Goal: Task Accomplishment & Management: Manage account settings

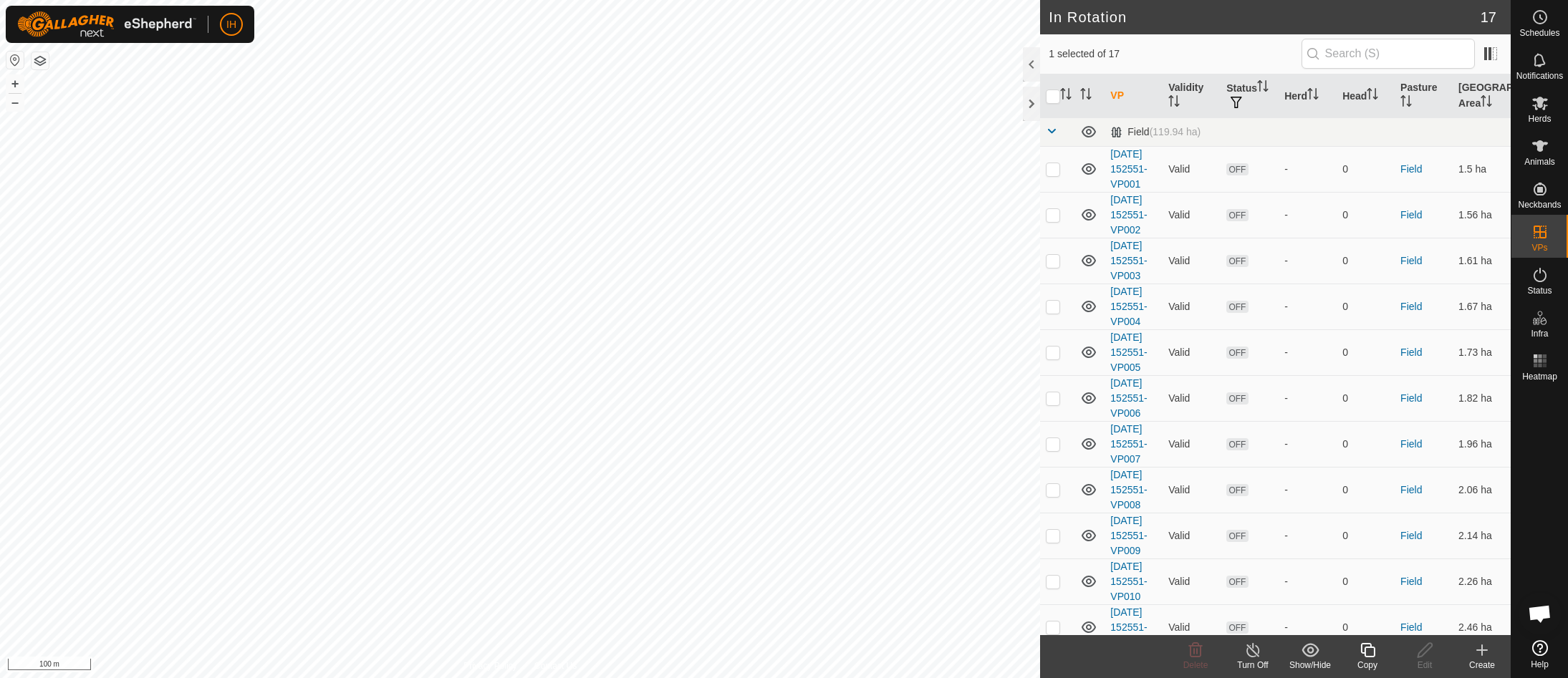
click at [1376, 657] on icon at bounding box center [1367, 650] width 18 height 17
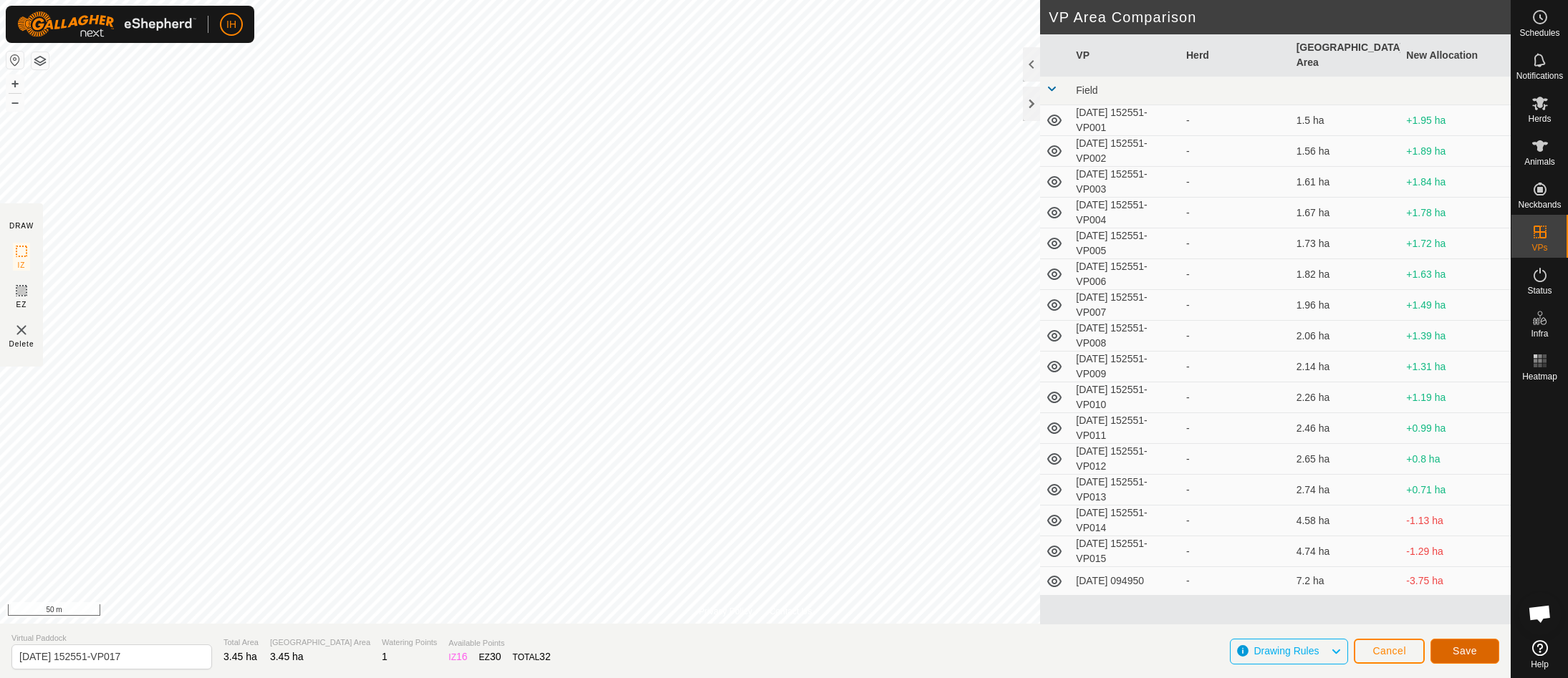
click at [1487, 657] on button "Save" at bounding box center [1465, 651] width 69 height 25
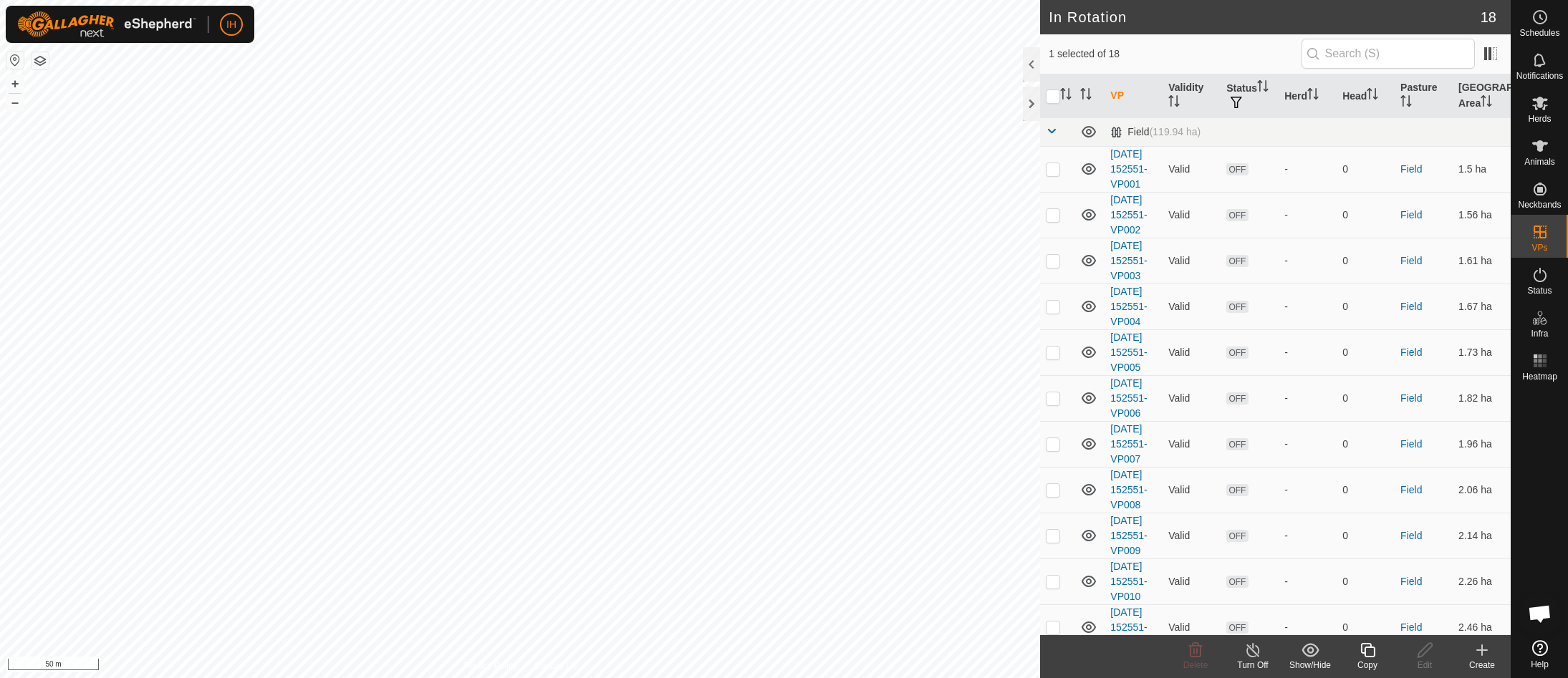
checkbox input "false"
checkbox input "true"
click at [1373, 657] on icon at bounding box center [1367, 650] width 14 height 14
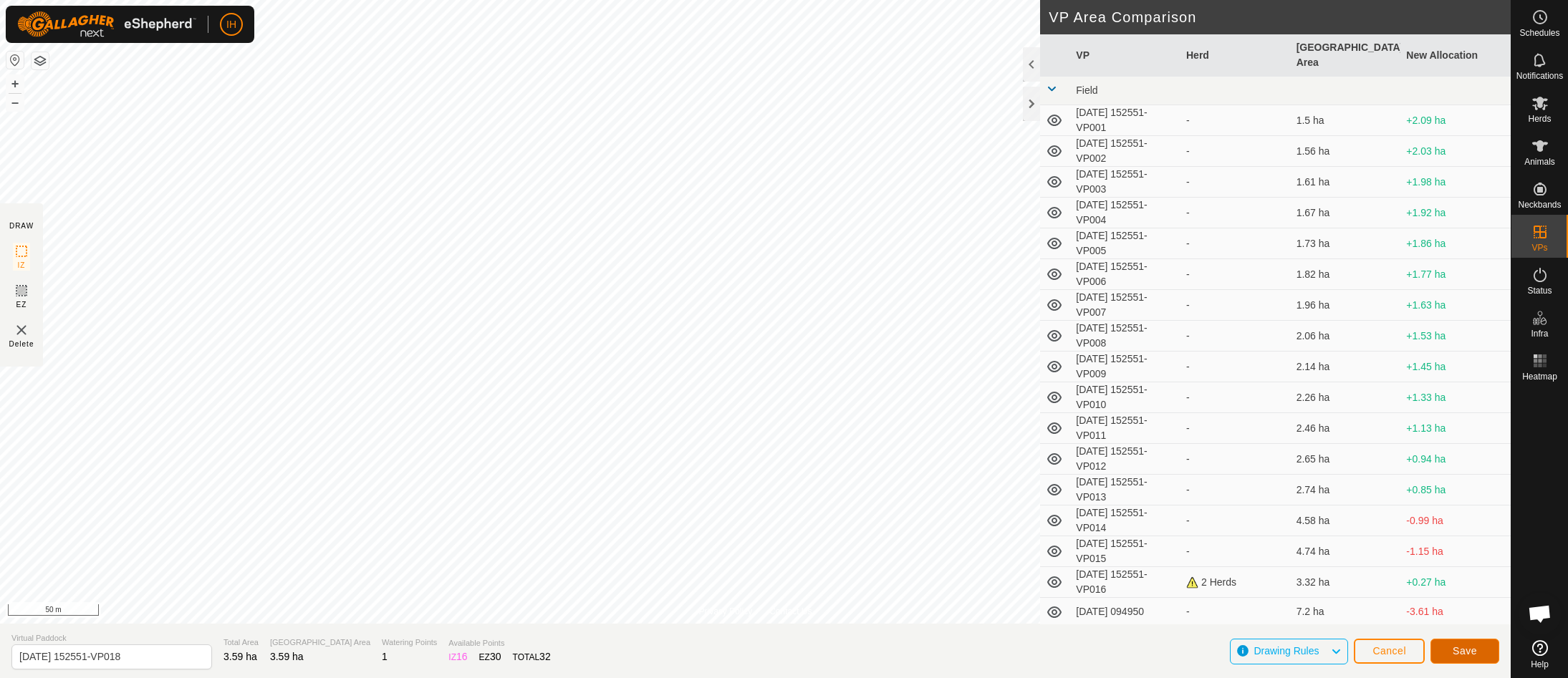
click at [1471, 650] on span "Save" at bounding box center [1465, 651] width 24 height 11
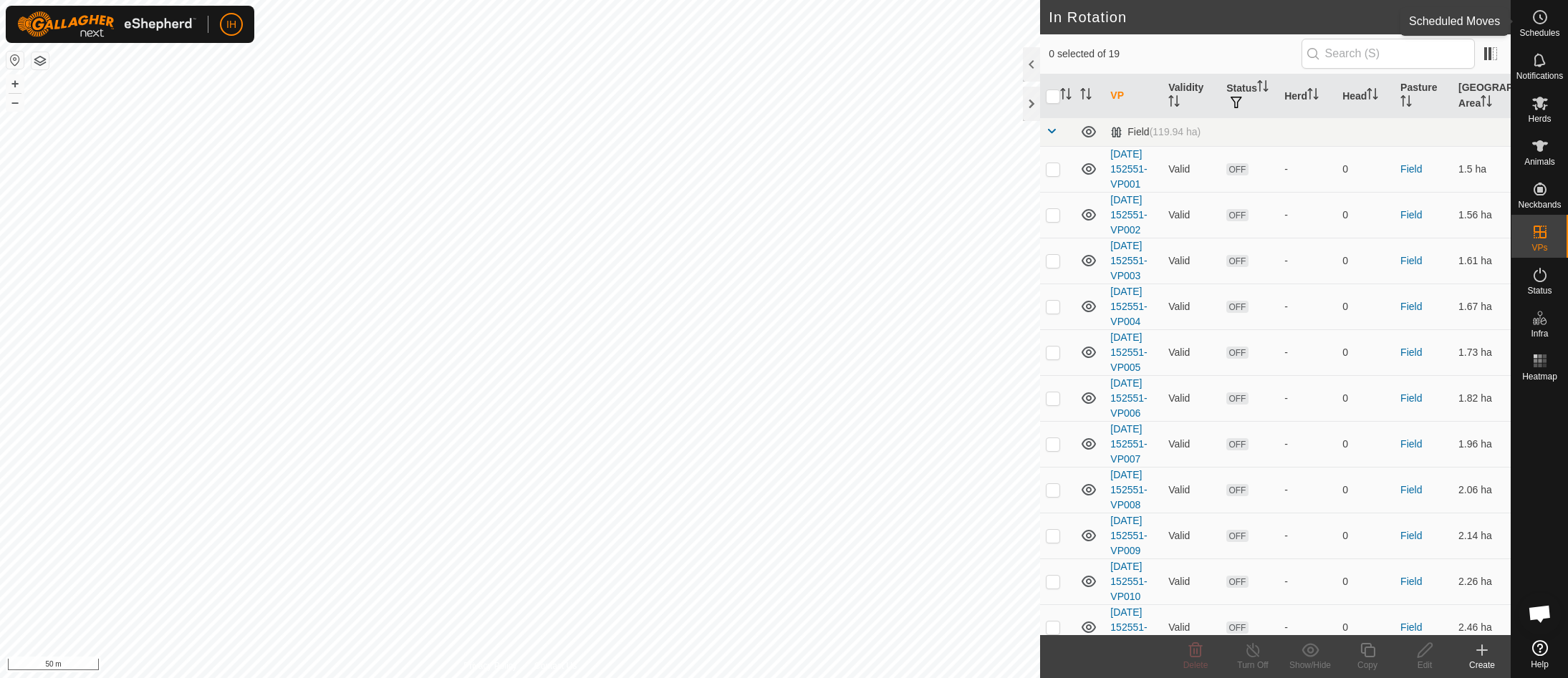
click at [1541, 19] on icon at bounding box center [1541, 17] width 2 height 5
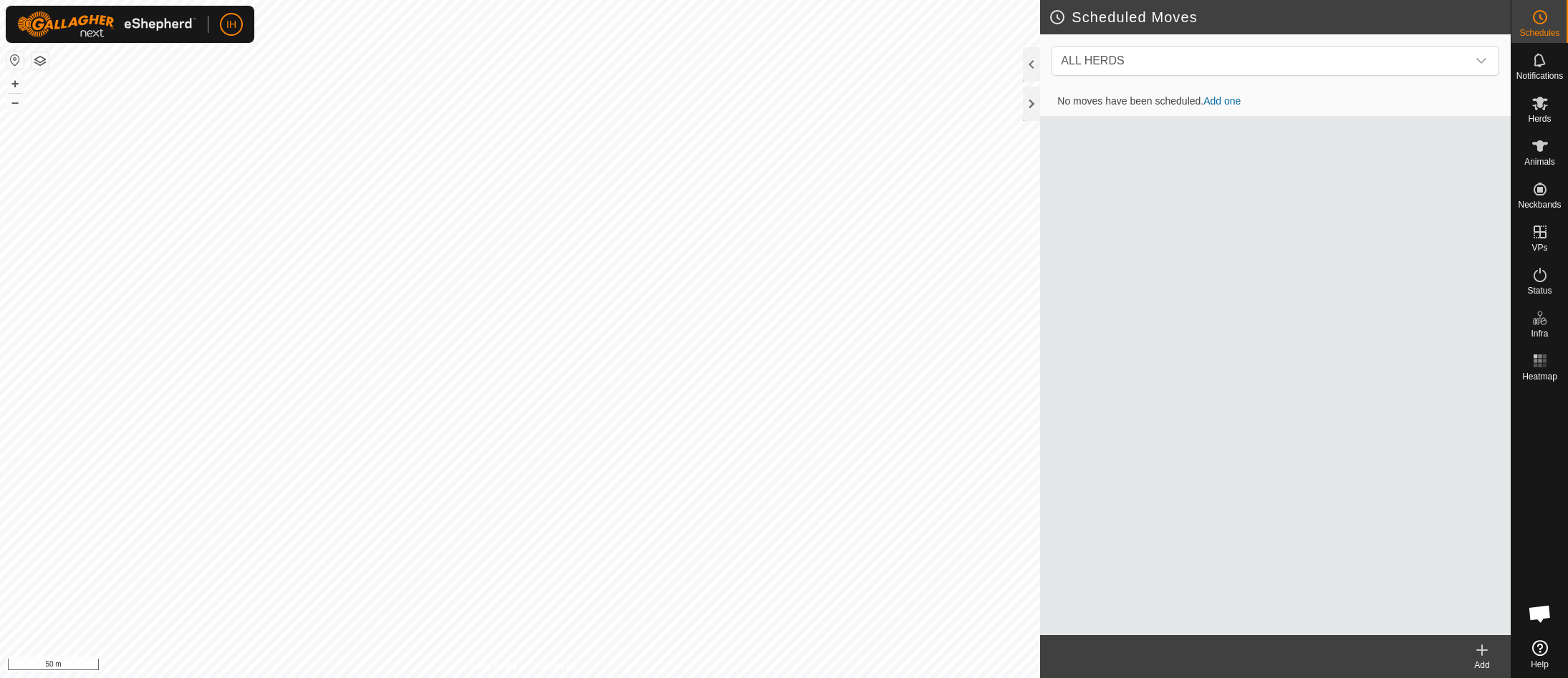
click at [1237, 103] on link "Add one" at bounding box center [1222, 101] width 37 height 11
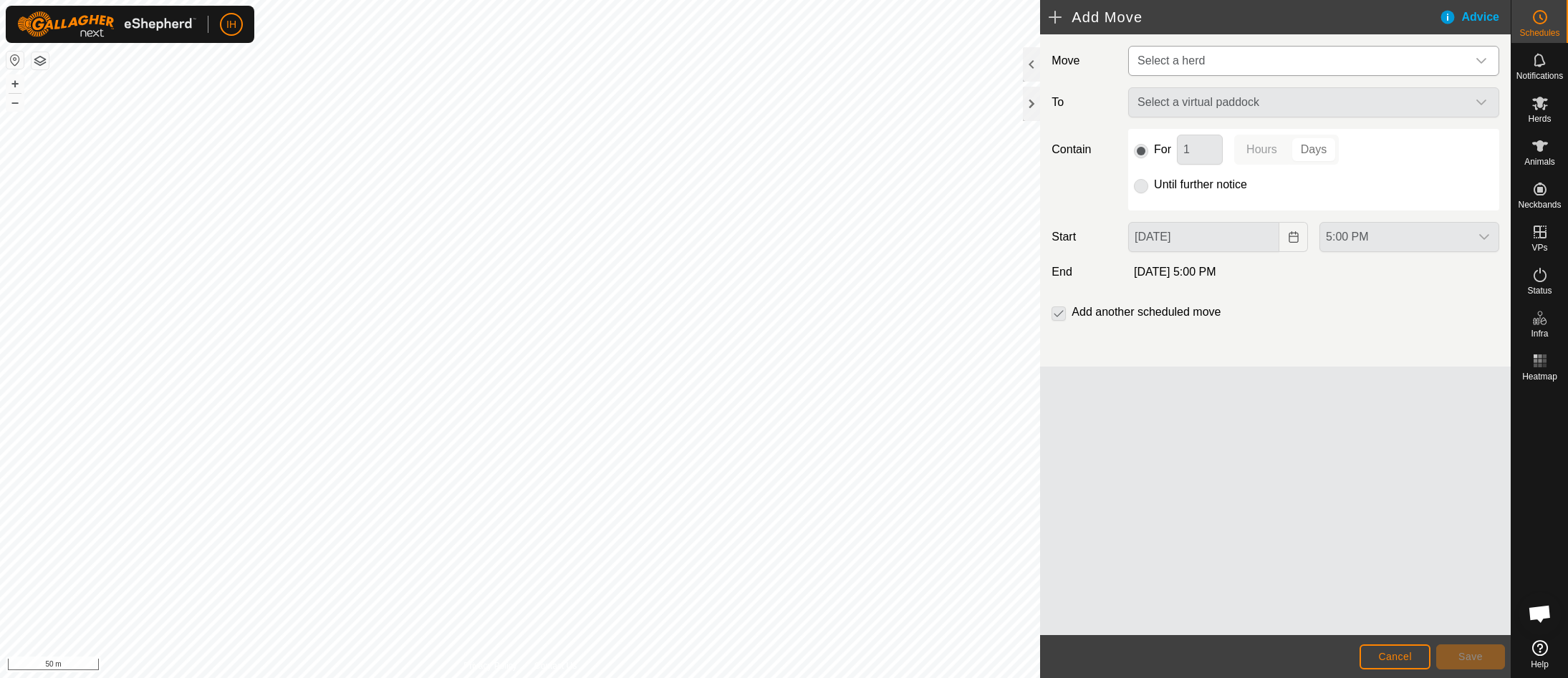
click at [1240, 62] on span "Select a herd" at bounding box center [1299, 61] width 335 height 29
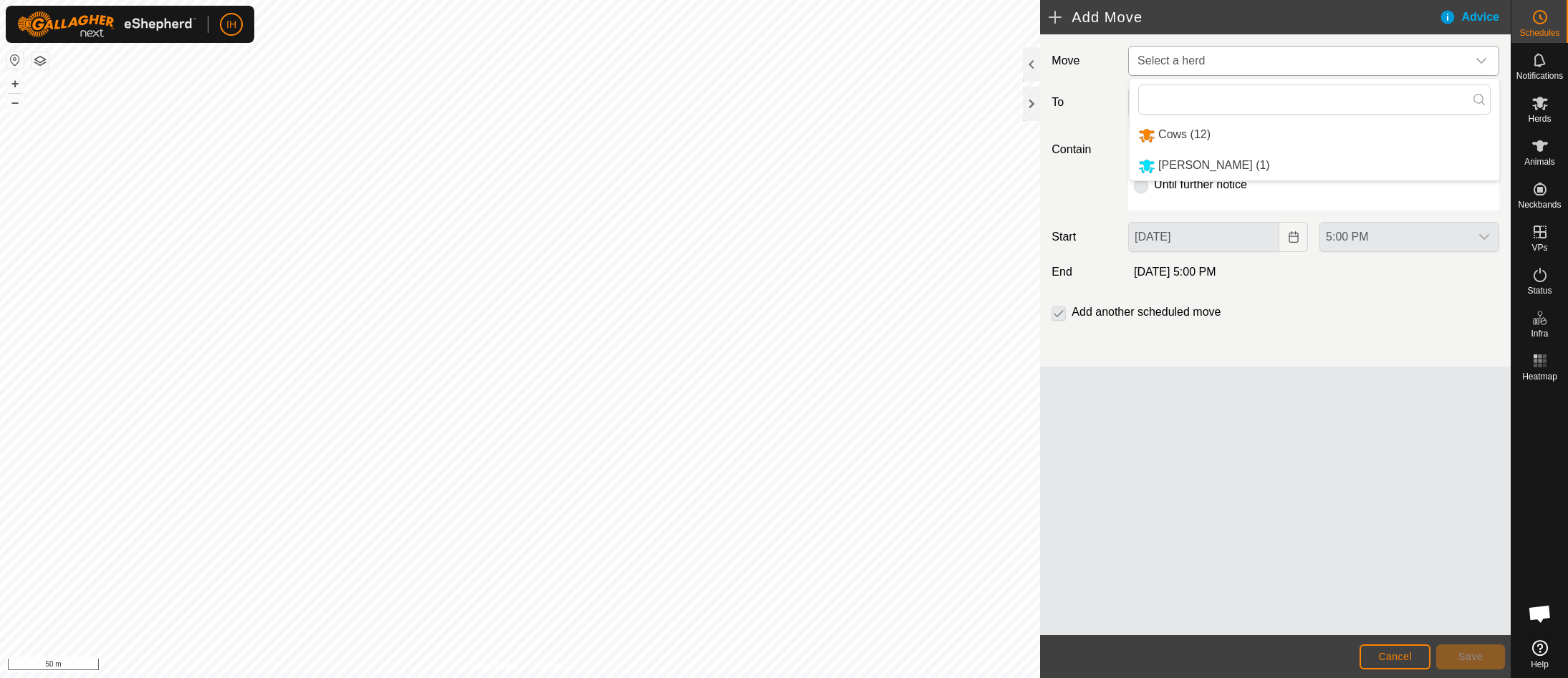
click at [1168, 134] on li "Cows (12)" at bounding box center [1315, 134] width 370 height 29
click at [1253, 60] on div "Cows (12)" at bounding box center [1299, 61] width 324 height 18
click at [1189, 168] on li "[PERSON_NAME] (1)" at bounding box center [1315, 166] width 370 height 29
click at [1236, 63] on div "[PERSON_NAME] (1)" at bounding box center [1299, 61] width 324 height 18
click at [1192, 132] on li "Cows (12)" at bounding box center [1315, 135] width 370 height 29
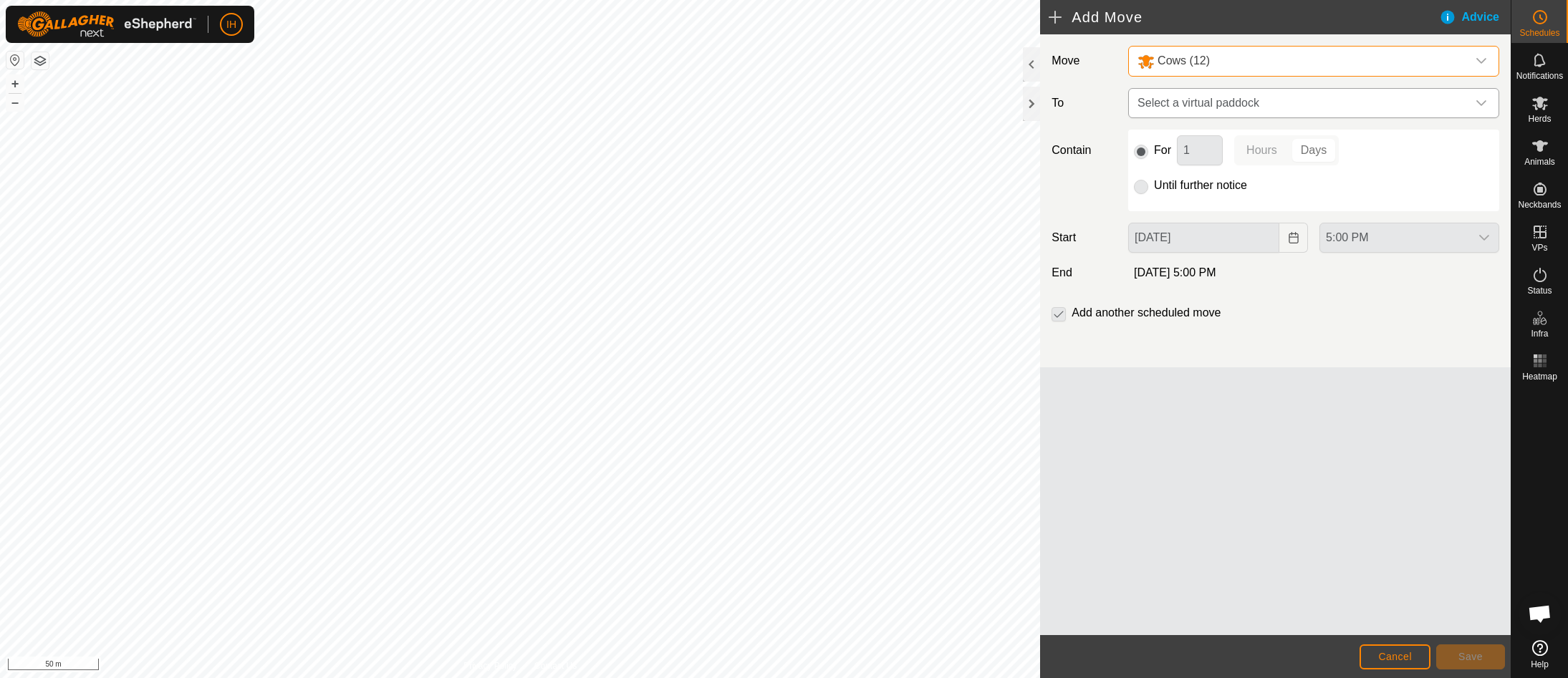
click at [1197, 106] on span "Select a virtual paddock" at bounding box center [1299, 103] width 335 height 29
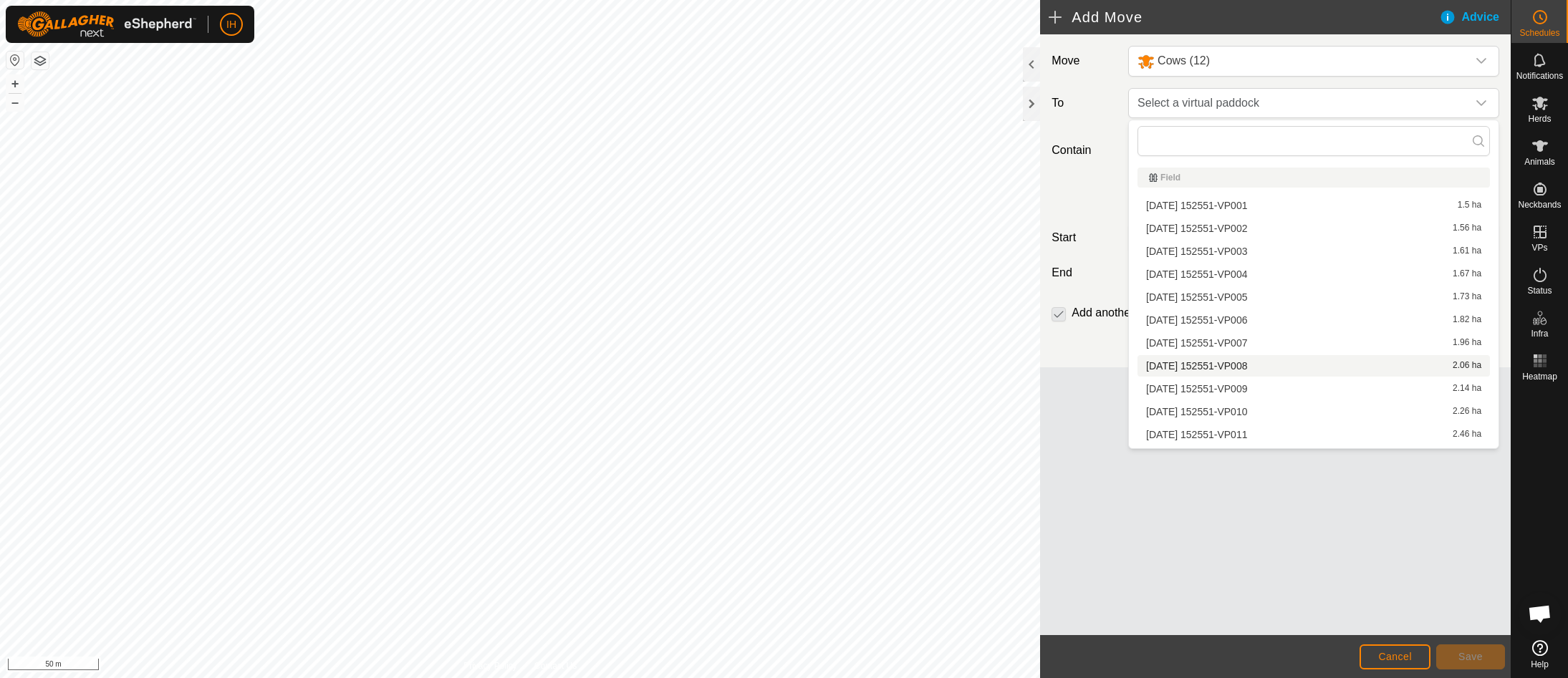
scroll to position [180, 0]
click at [1216, 395] on li "[DATE] 152551-VP017 3.45 ha" at bounding box center [1313, 391] width 352 height 21
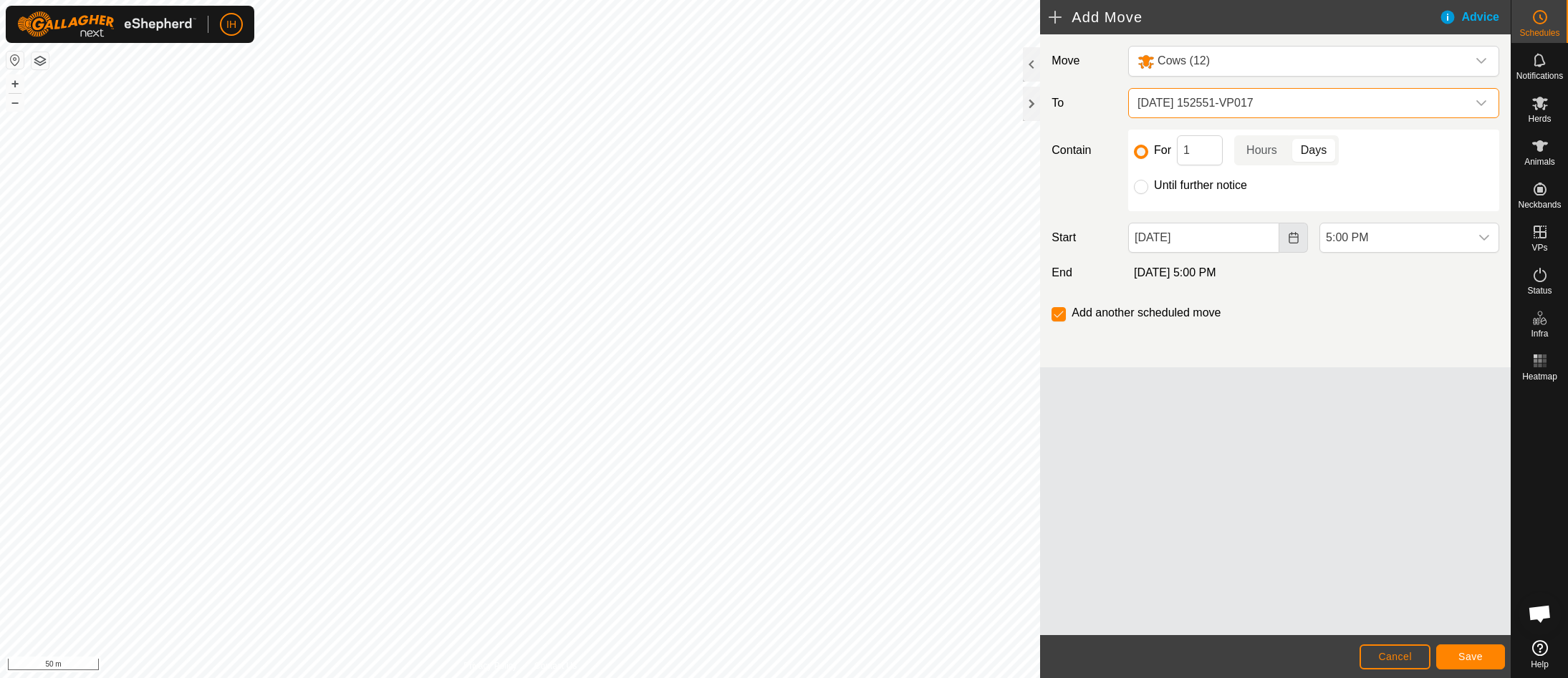
click at [1291, 238] on icon "Choose Date" at bounding box center [1293, 238] width 11 height 11
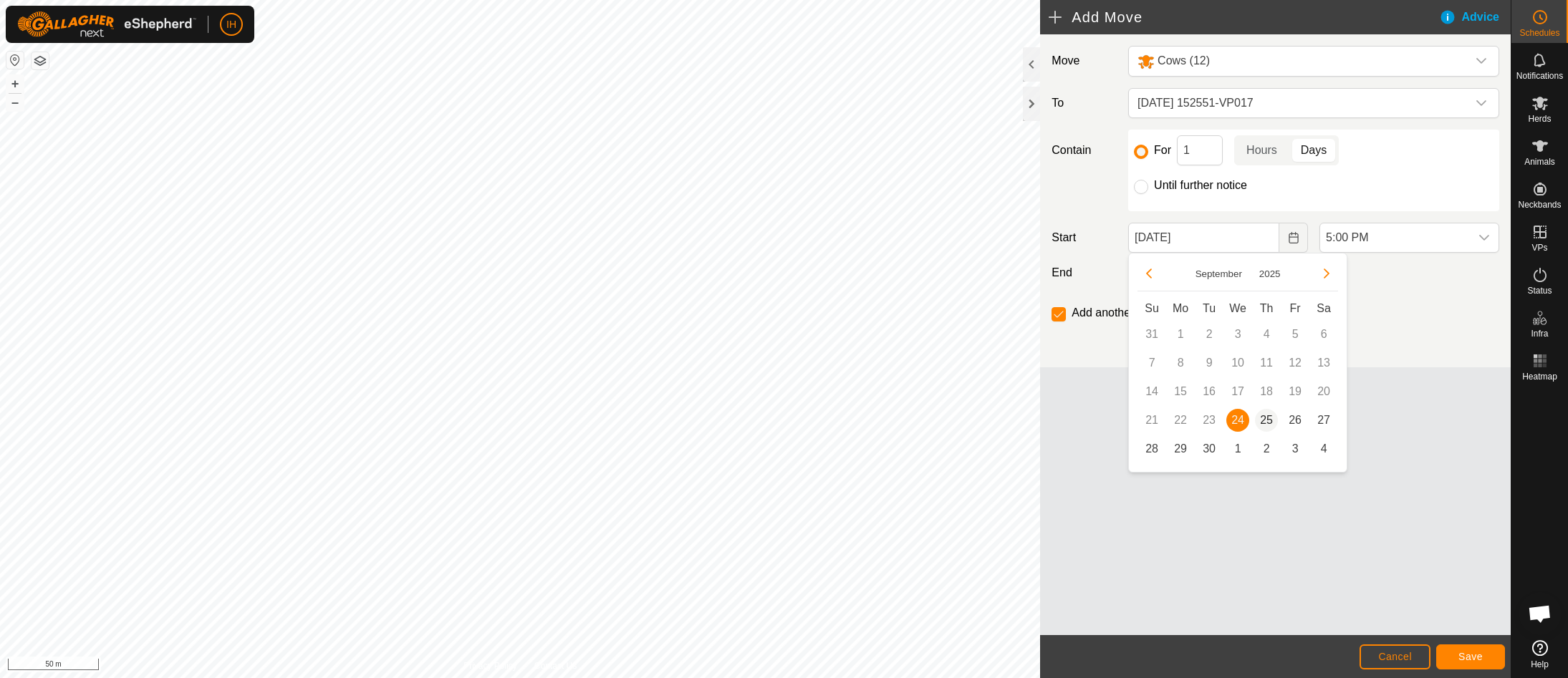
click at [1265, 419] on span "25" at bounding box center [1266, 420] width 23 height 23
type input "[DATE]"
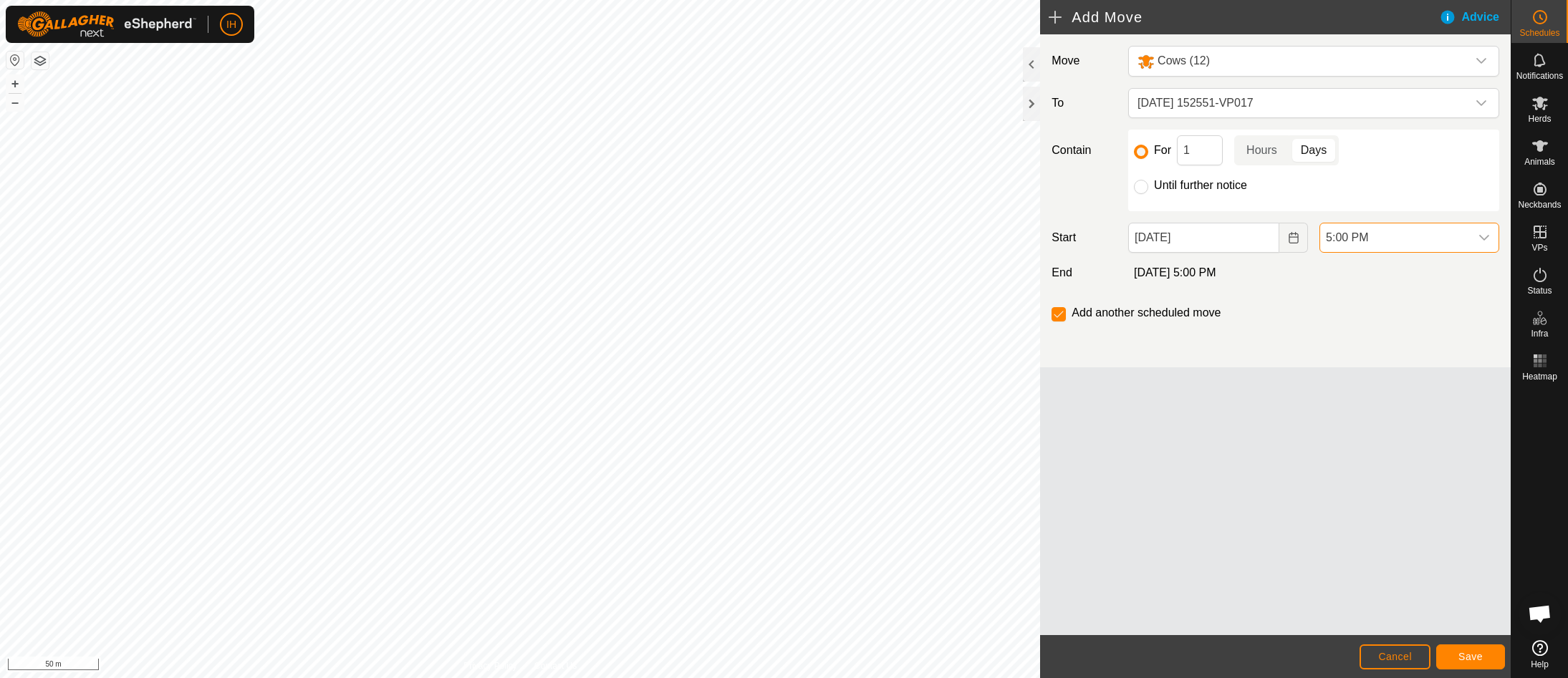
click at [1445, 241] on span "5:00 PM" at bounding box center [1395, 237] width 149 height 29
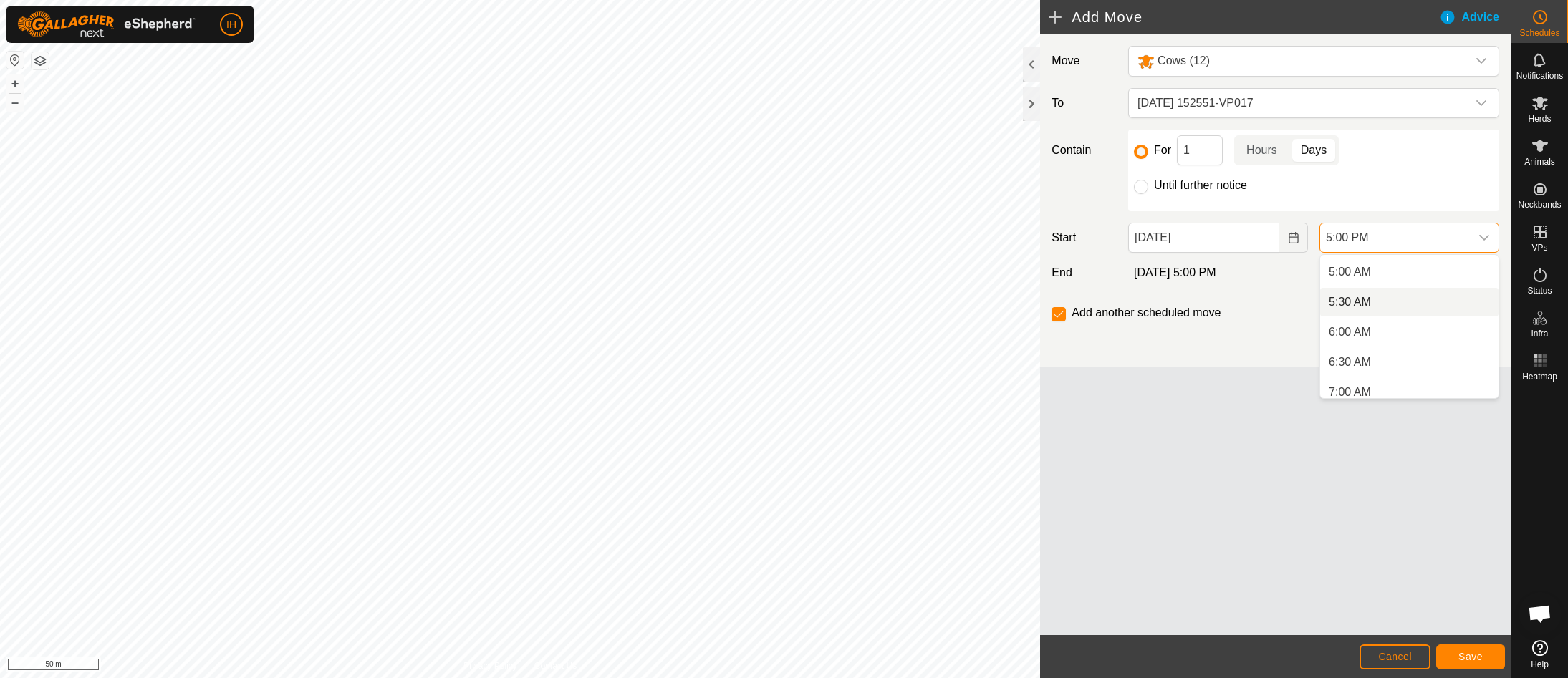
scroll to position [343, 0]
click at [1363, 351] on li "7:00 AM" at bounding box center [1409, 347] width 178 height 29
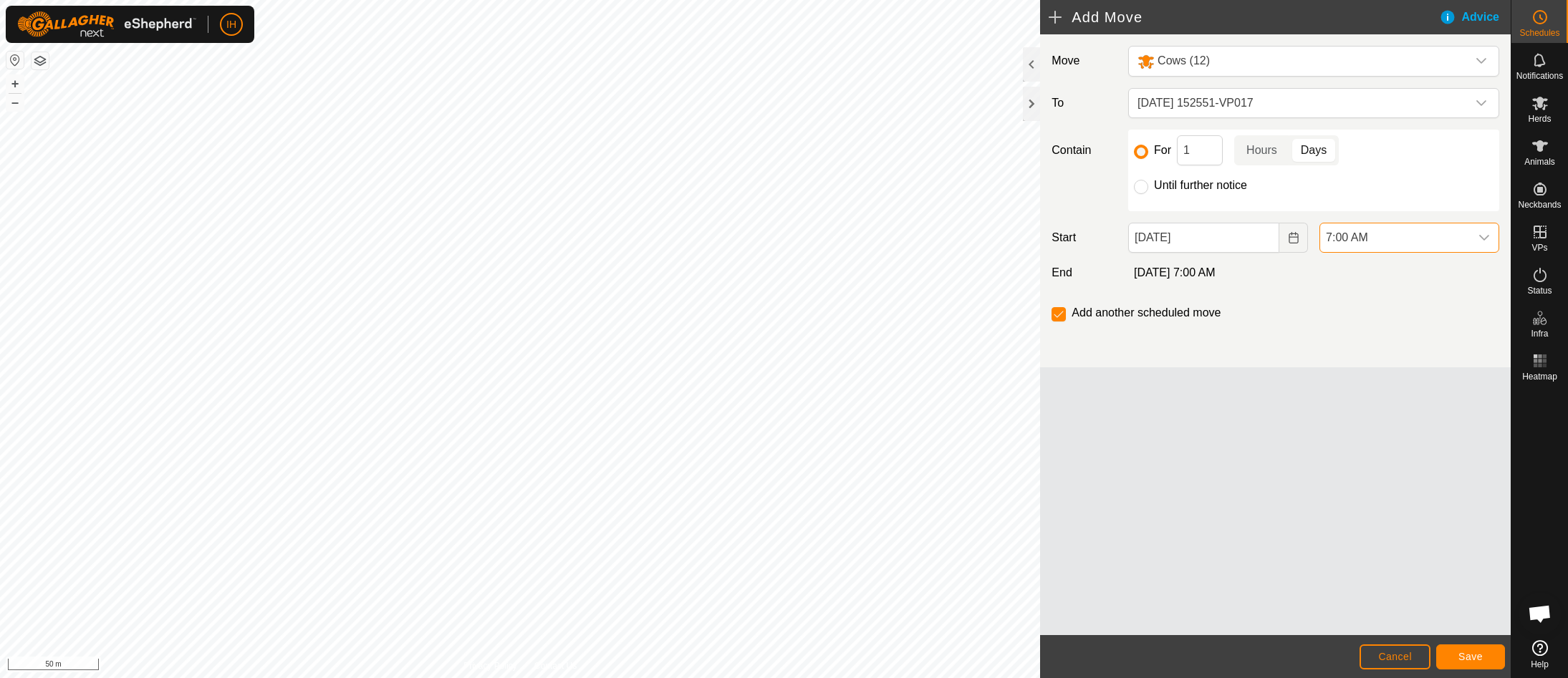
scroll to position [909, 0]
click at [1463, 657] on span "Save" at bounding box center [1471, 657] width 24 height 11
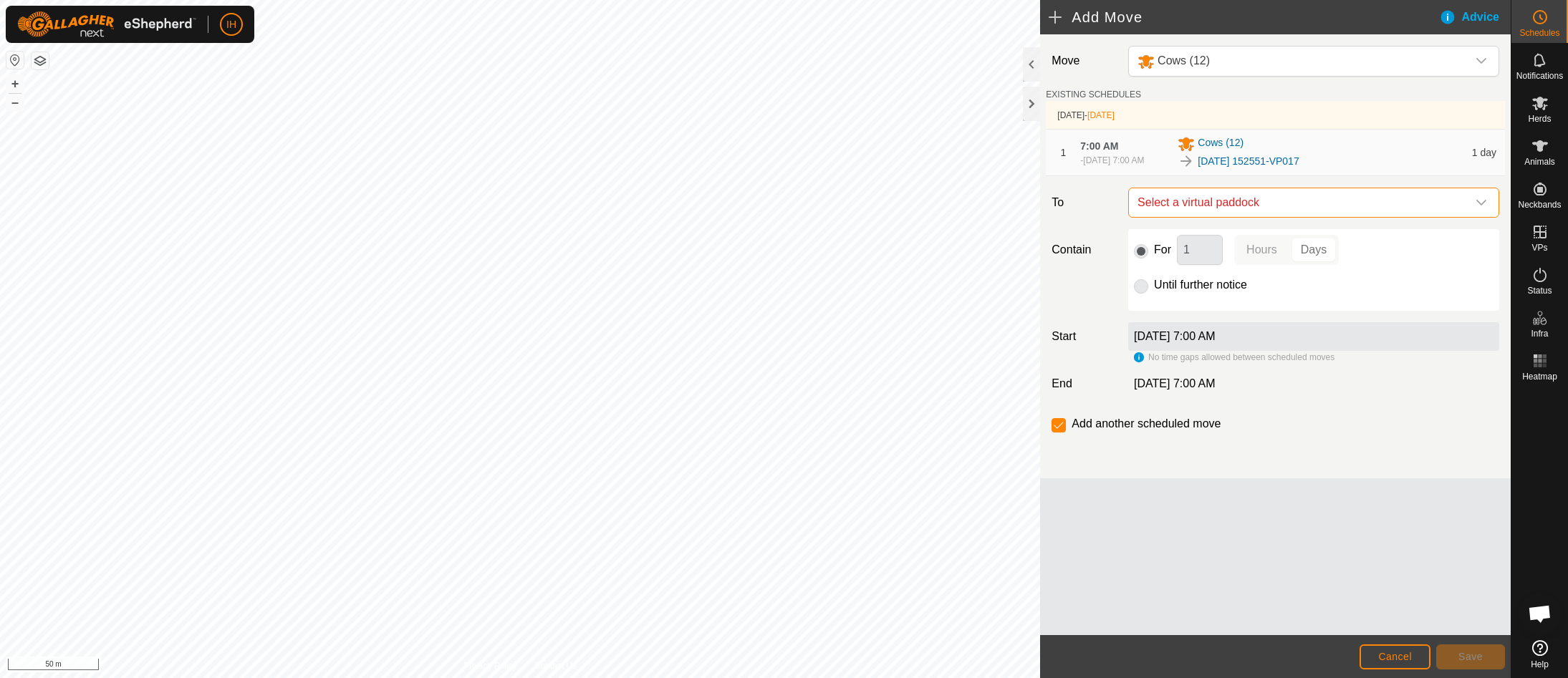
click at [1224, 215] on span "Select a virtual paddock" at bounding box center [1299, 203] width 335 height 29
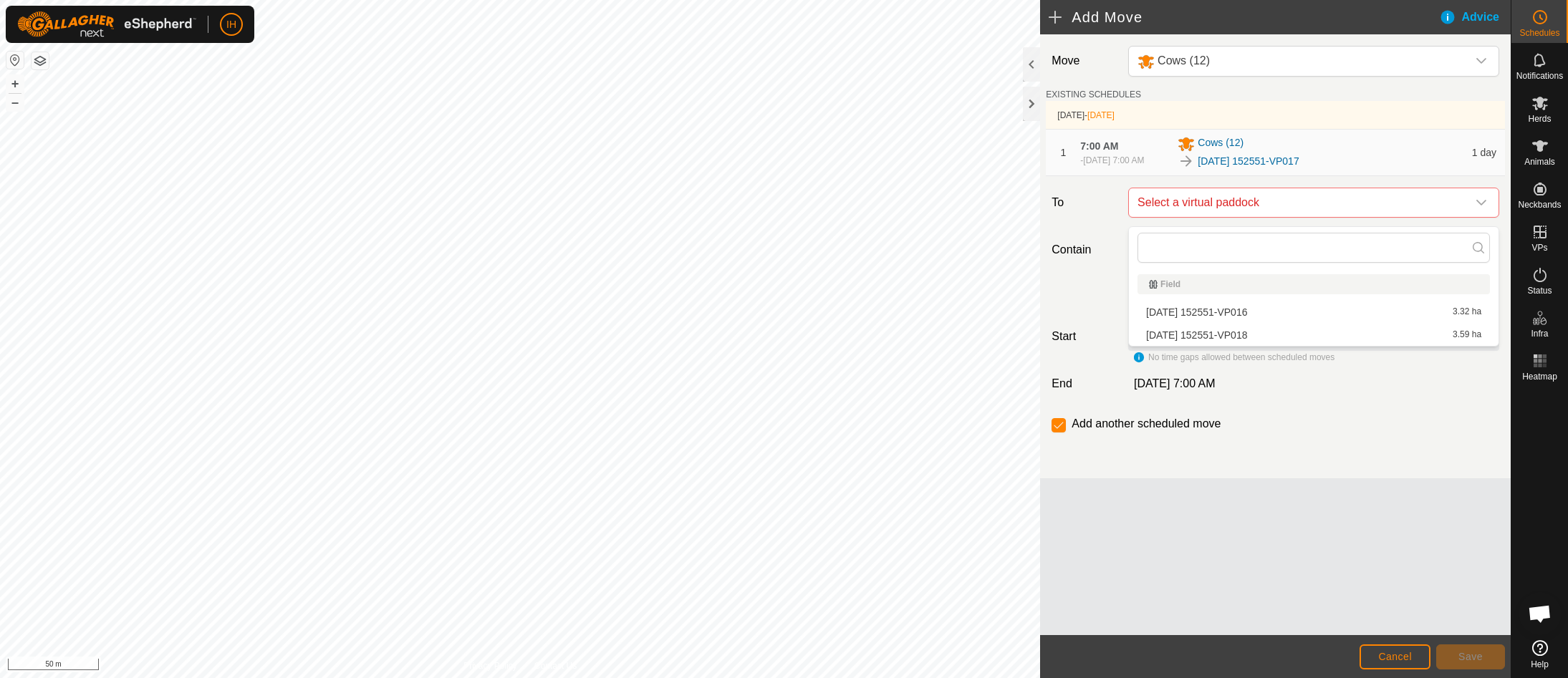
click at [1204, 332] on li "[DATE] 152551-VP018 3.59 ha" at bounding box center [1313, 334] width 352 height 21
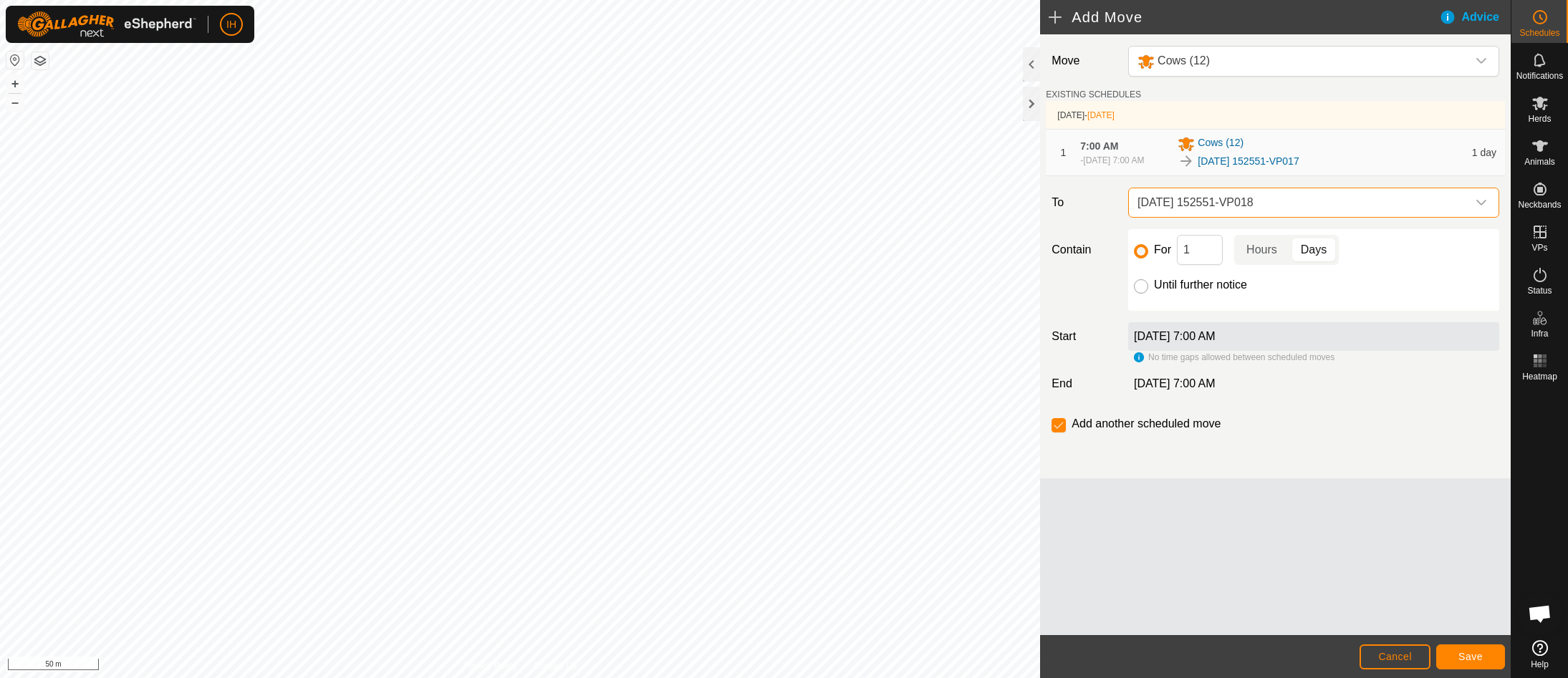
click at [1142, 293] on input "Until further notice" at bounding box center [1140, 286] width 14 height 14
radio input "true"
checkbox input "false"
click at [1481, 659] on span "Save" at bounding box center [1471, 657] width 24 height 11
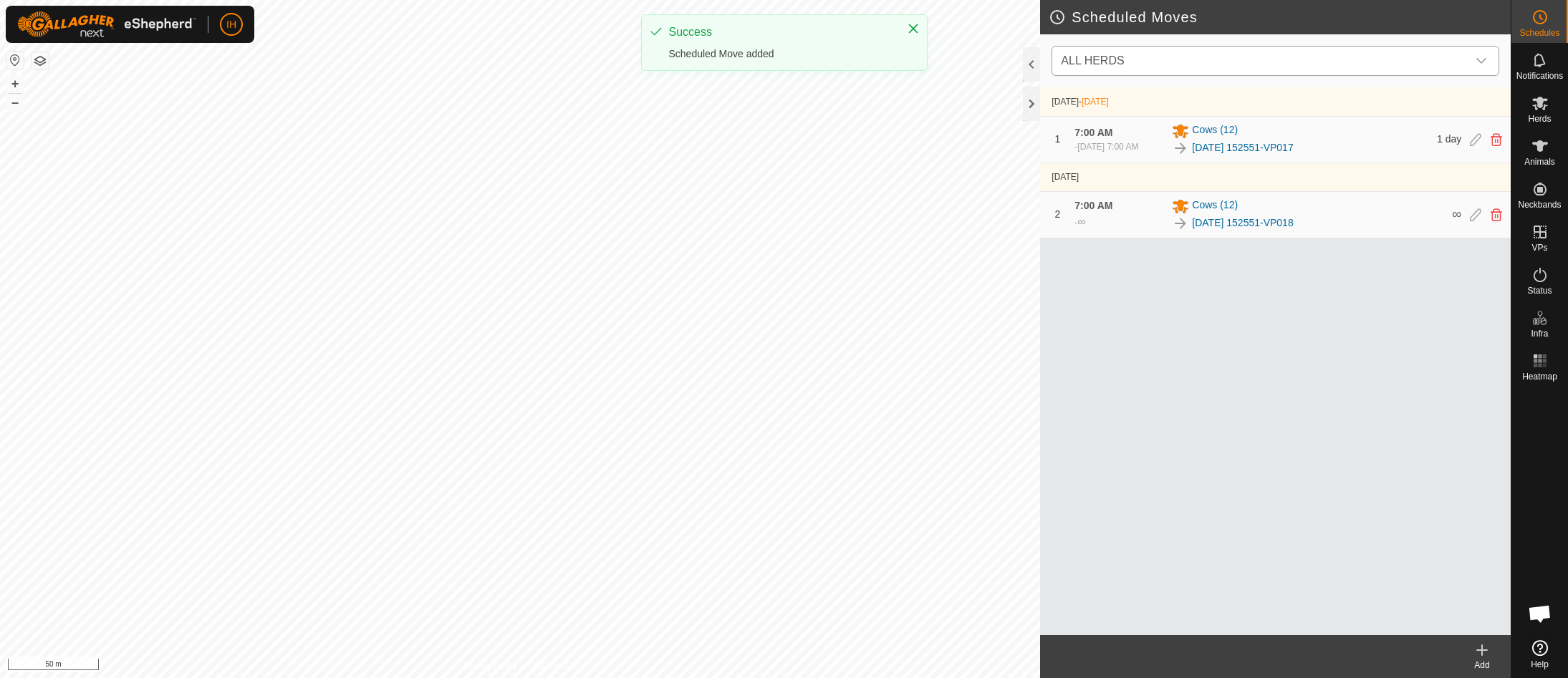
click at [1125, 57] on span "ALL HERDS" at bounding box center [1261, 61] width 412 height 29
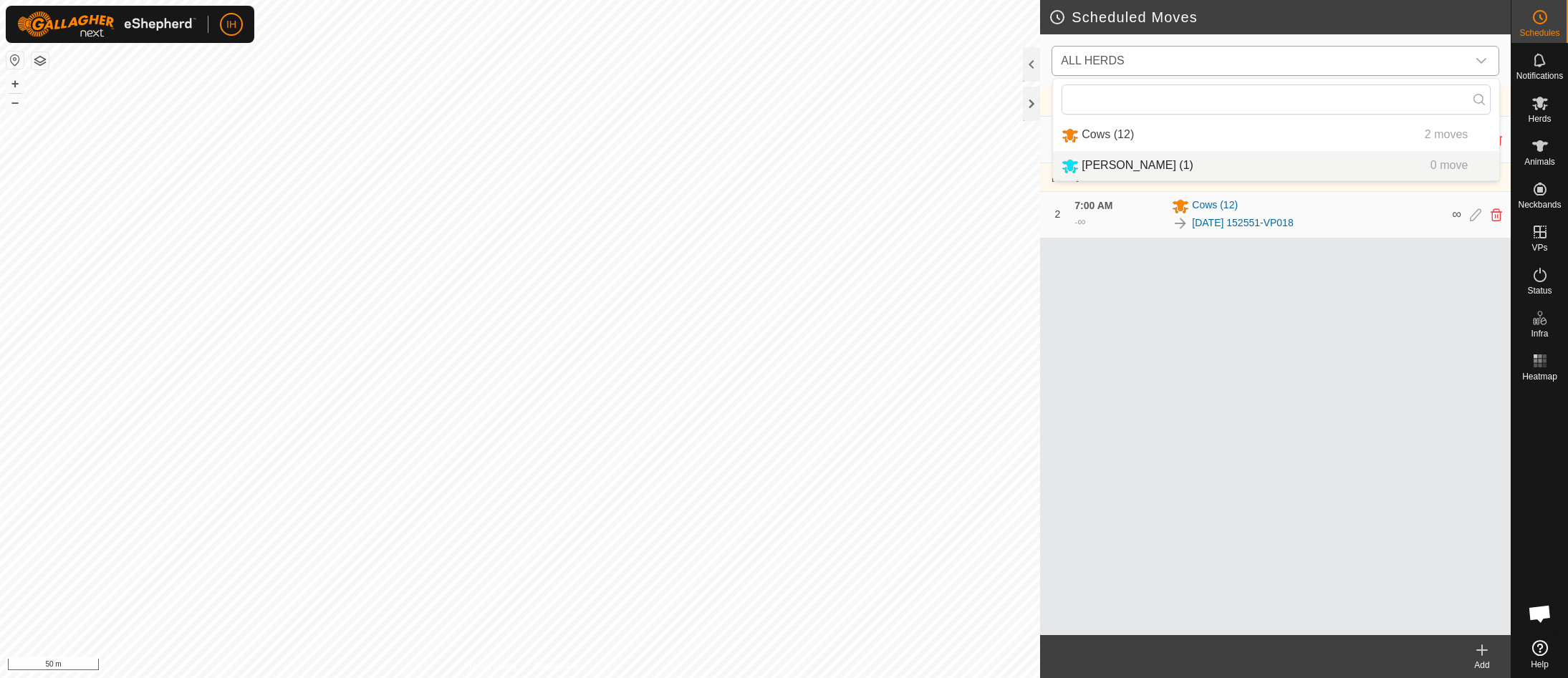
click at [1120, 163] on li "[PERSON_NAME] (1) 0 move" at bounding box center [1277, 165] width 446 height 29
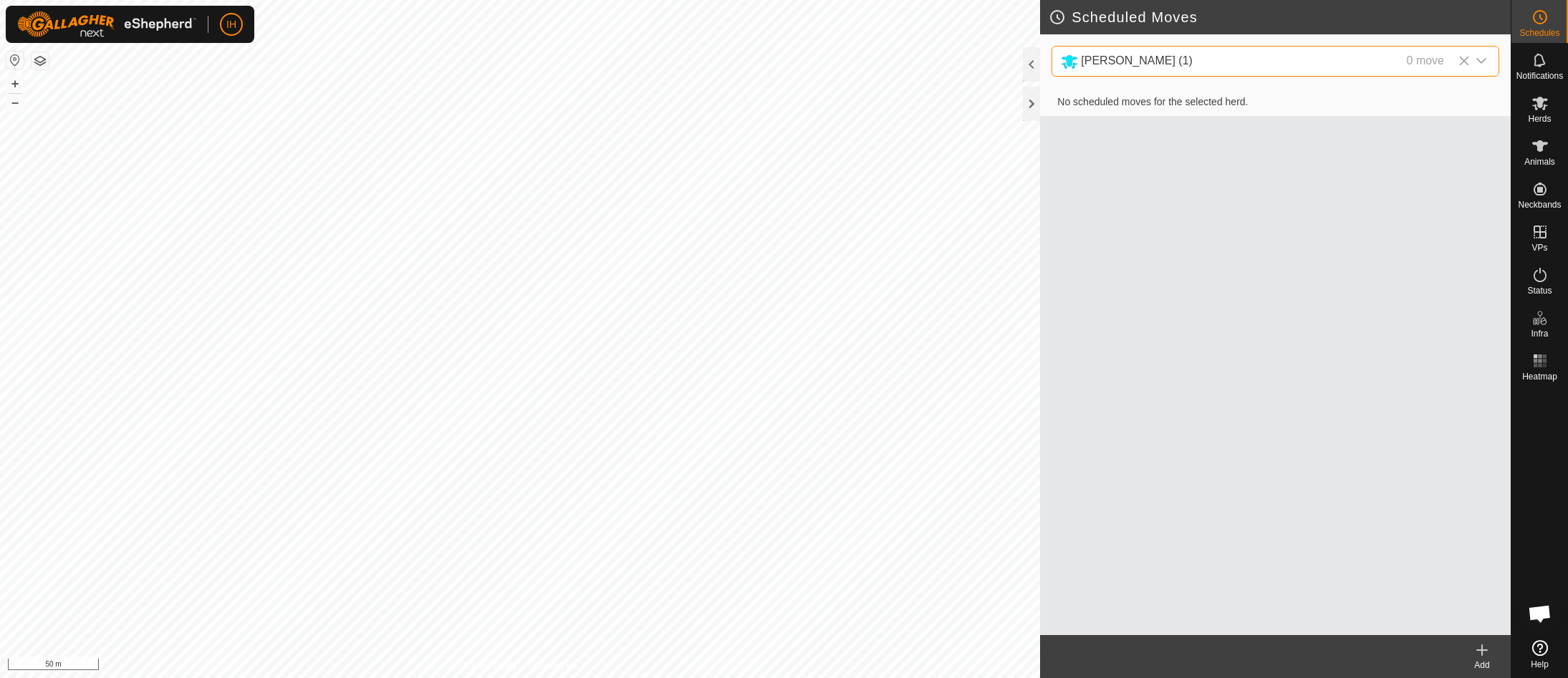
click at [1174, 132] on div "No scheduled moves for the selected herd." at bounding box center [1276, 361] width 471 height 547
click at [1462, 58] on icon at bounding box center [1464, 61] width 11 height 11
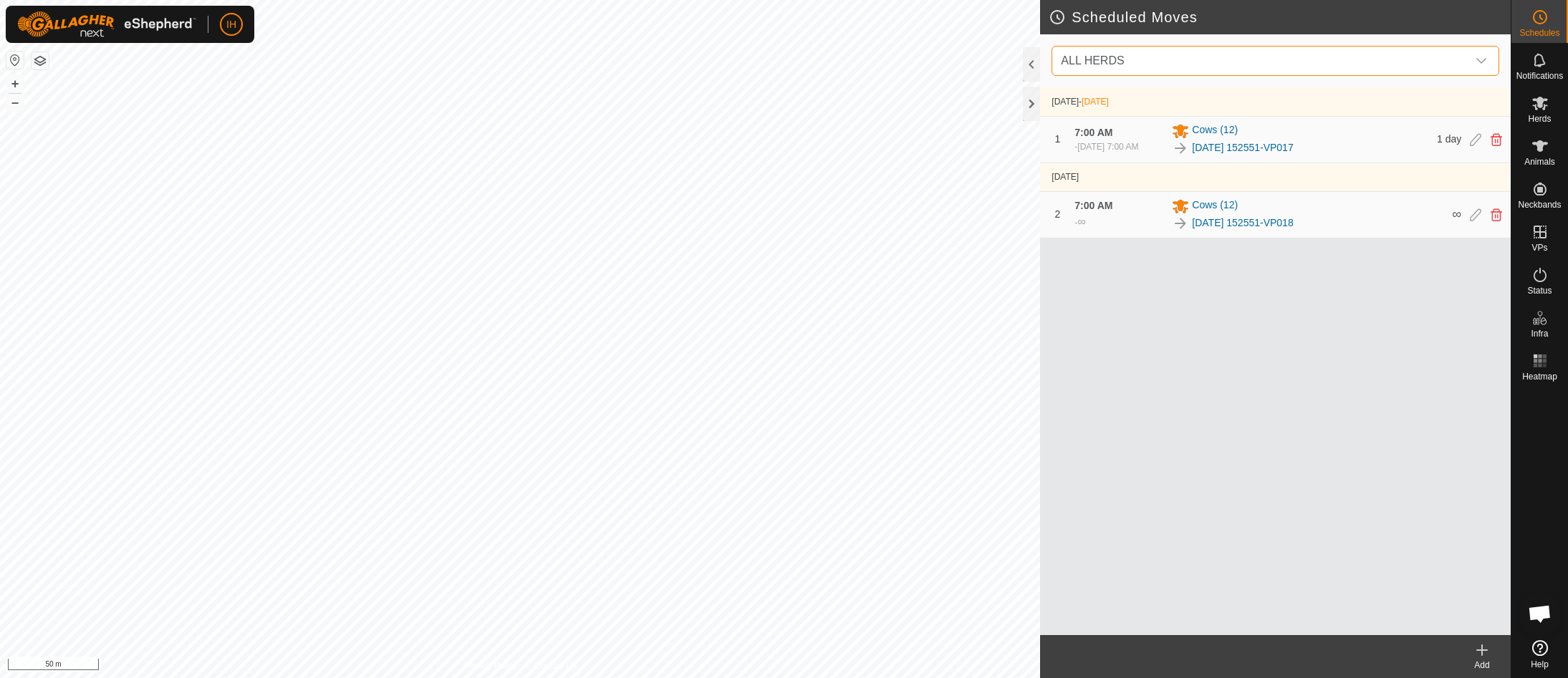
click at [1485, 655] on icon at bounding box center [1482, 650] width 17 height 17
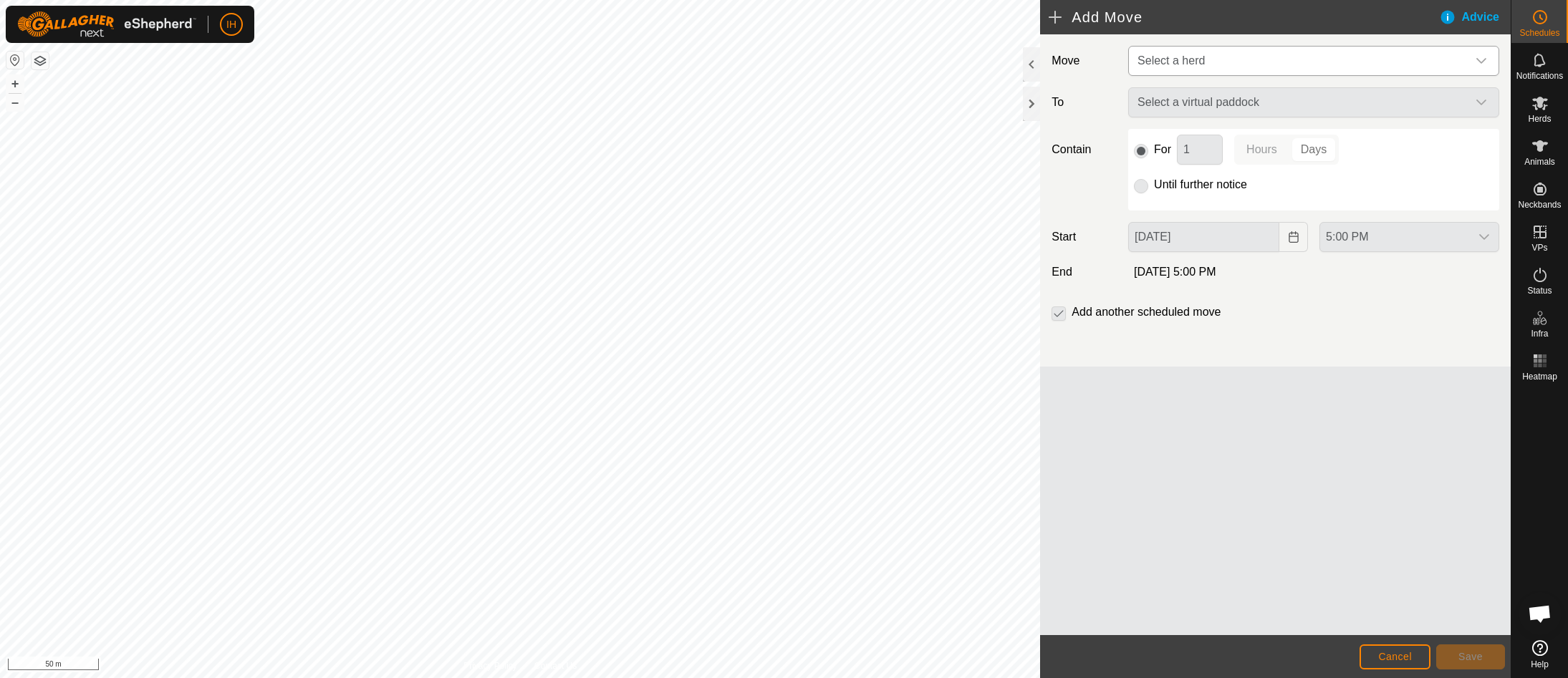
click at [1204, 60] on span "Select a herd" at bounding box center [1171, 60] width 67 height 12
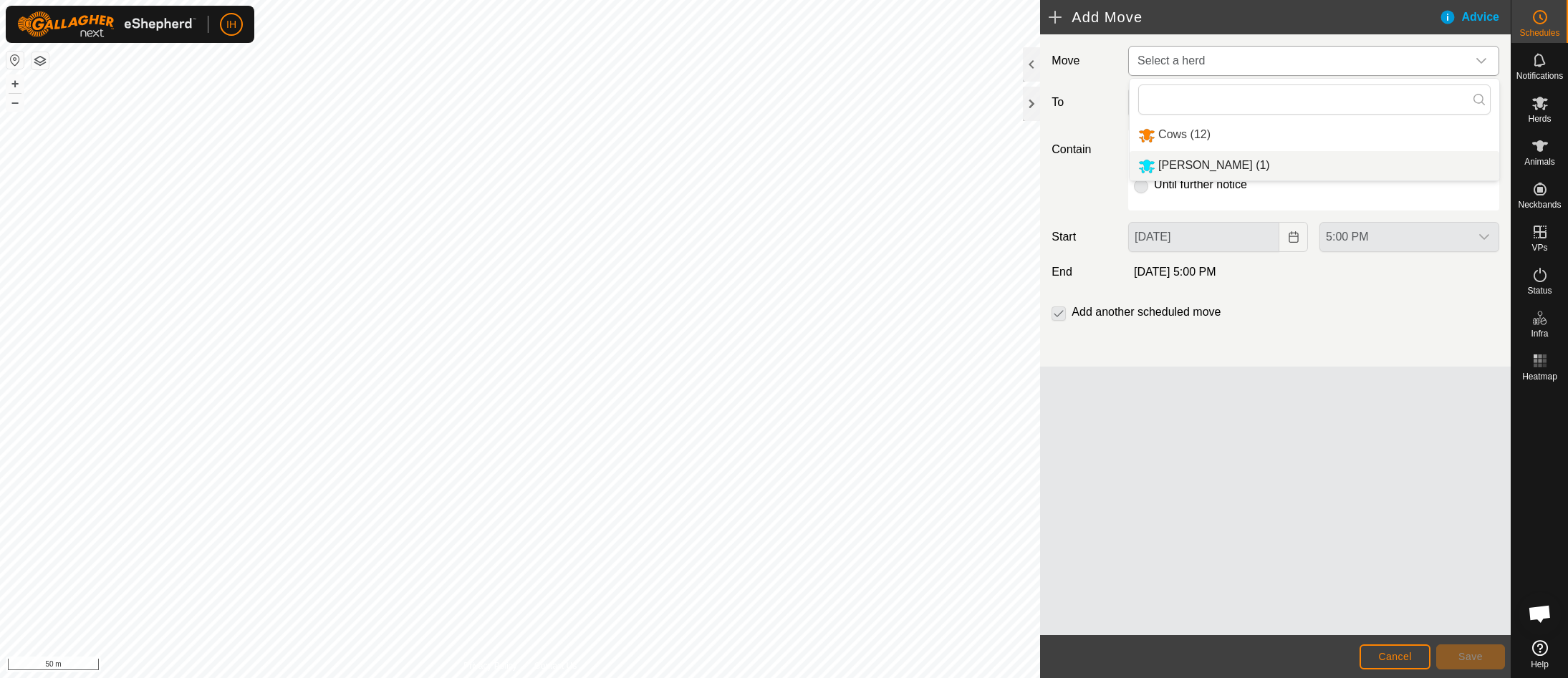
click at [1184, 167] on li "[PERSON_NAME] (1)" at bounding box center [1315, 165] width 370 height 29
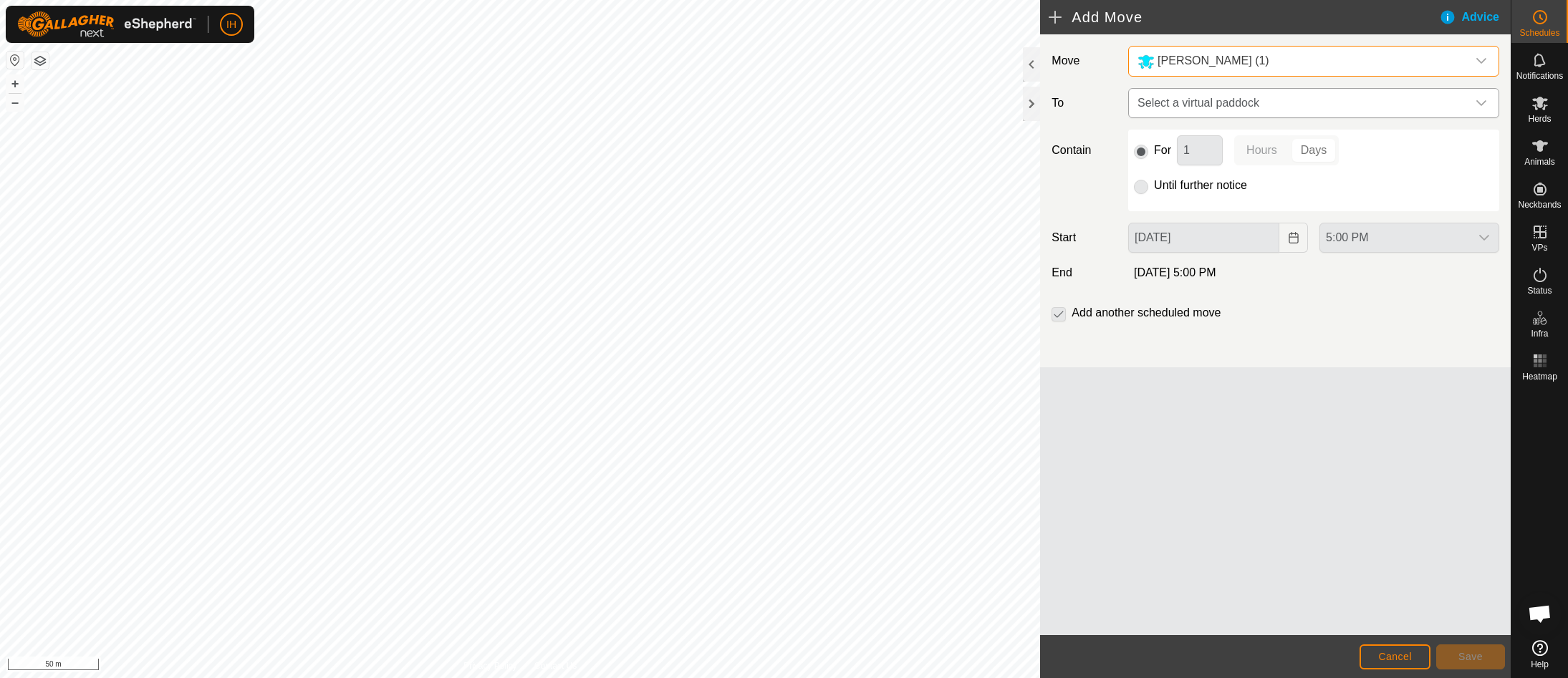
click at [1210, 112] on span "Select a virtual paddock" at bounding box center [1299, 103] width 335 height 29
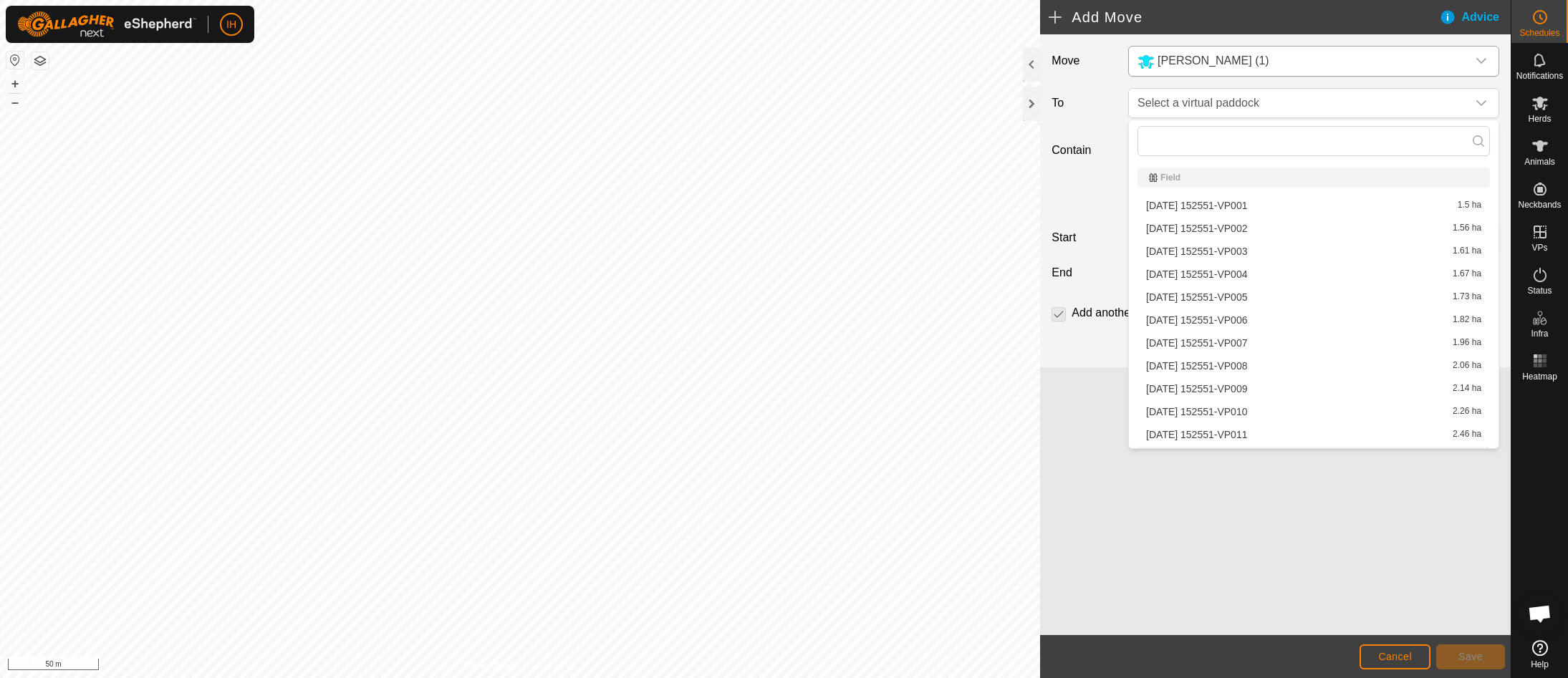
scroll to position [180, 0]
click at [1240, 393] on li "[DATE] 152551-VP017 3.45 ha" at bounding box center [1313, 391] width 352 height 21
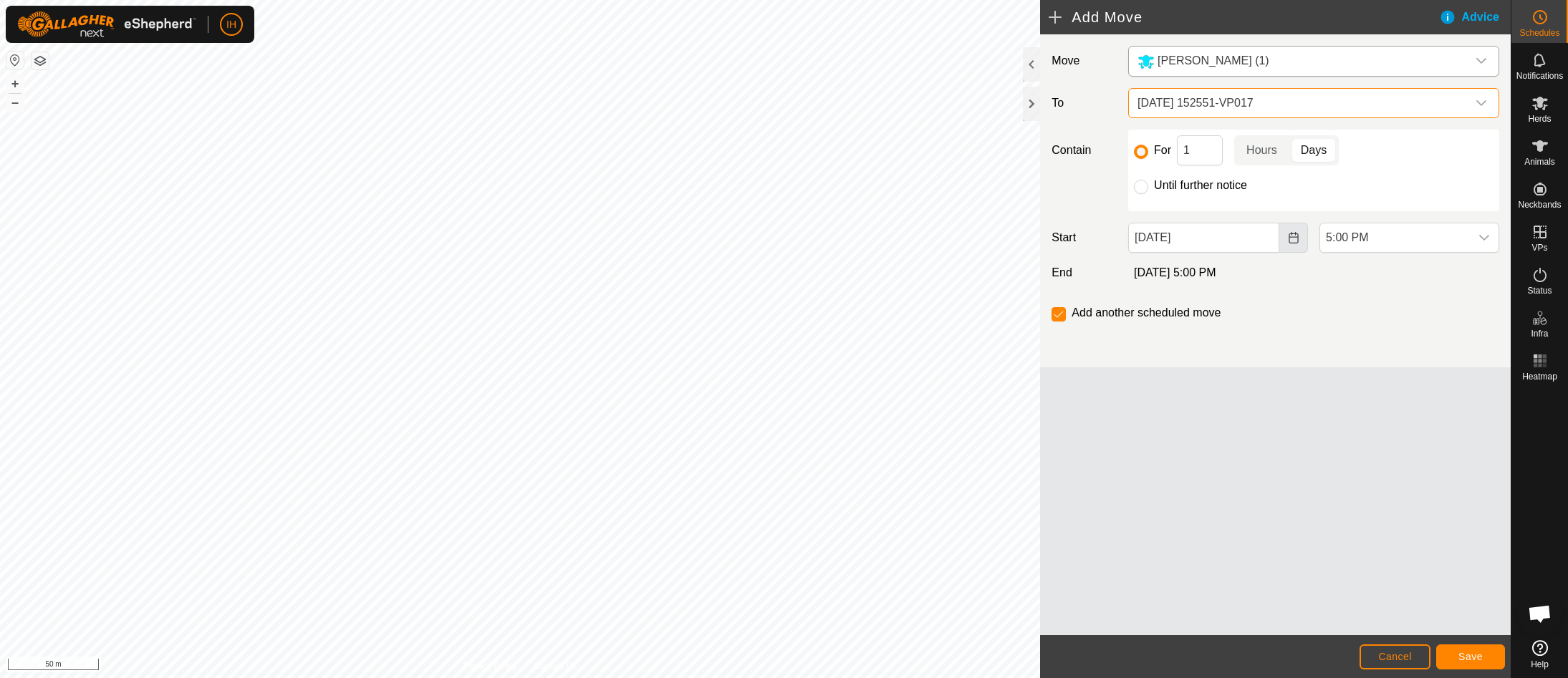
click at [1293, 238] on icon "Choose Date" at bounding box center [1293, 238] width 11 height 11
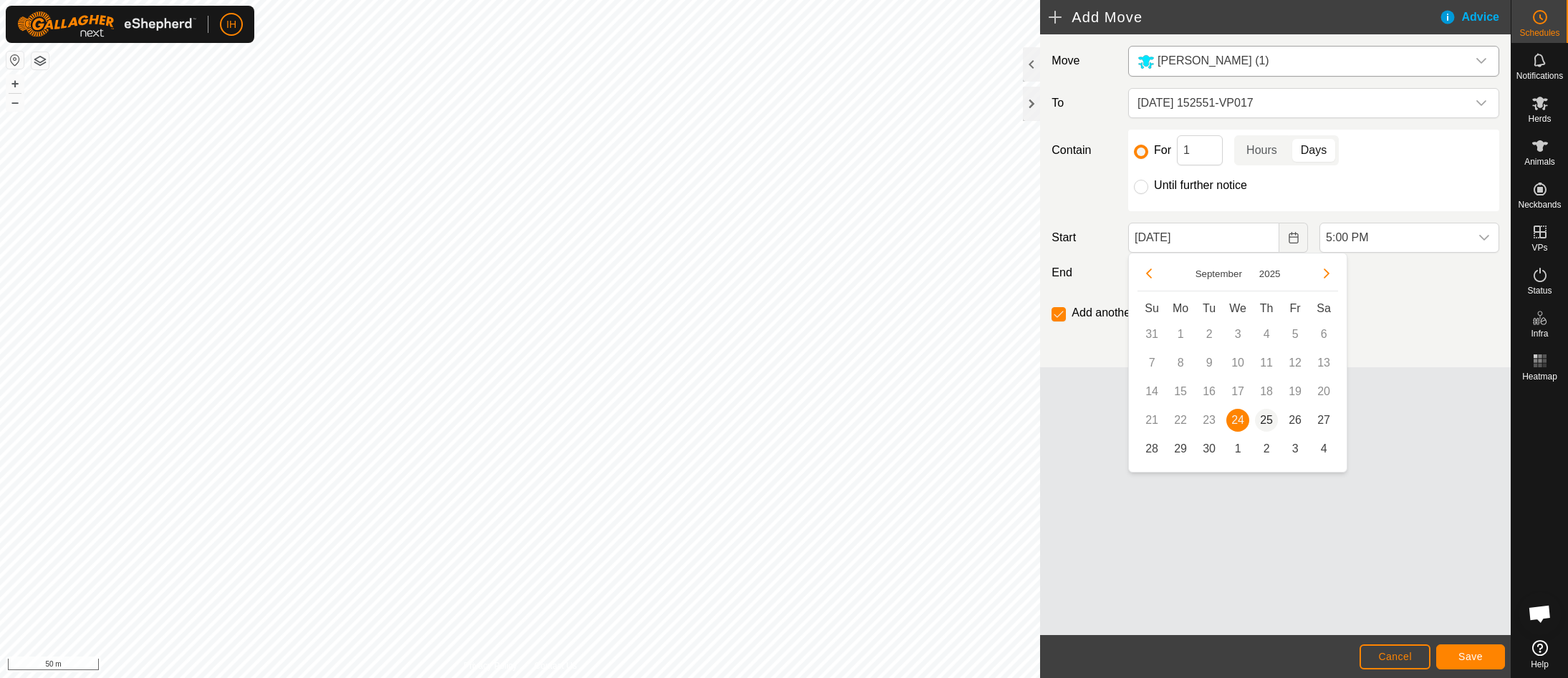
click at [1269, 420] on span "25" at bounding box center [1266, 420] width 23 height 23
type input "[DATE]"
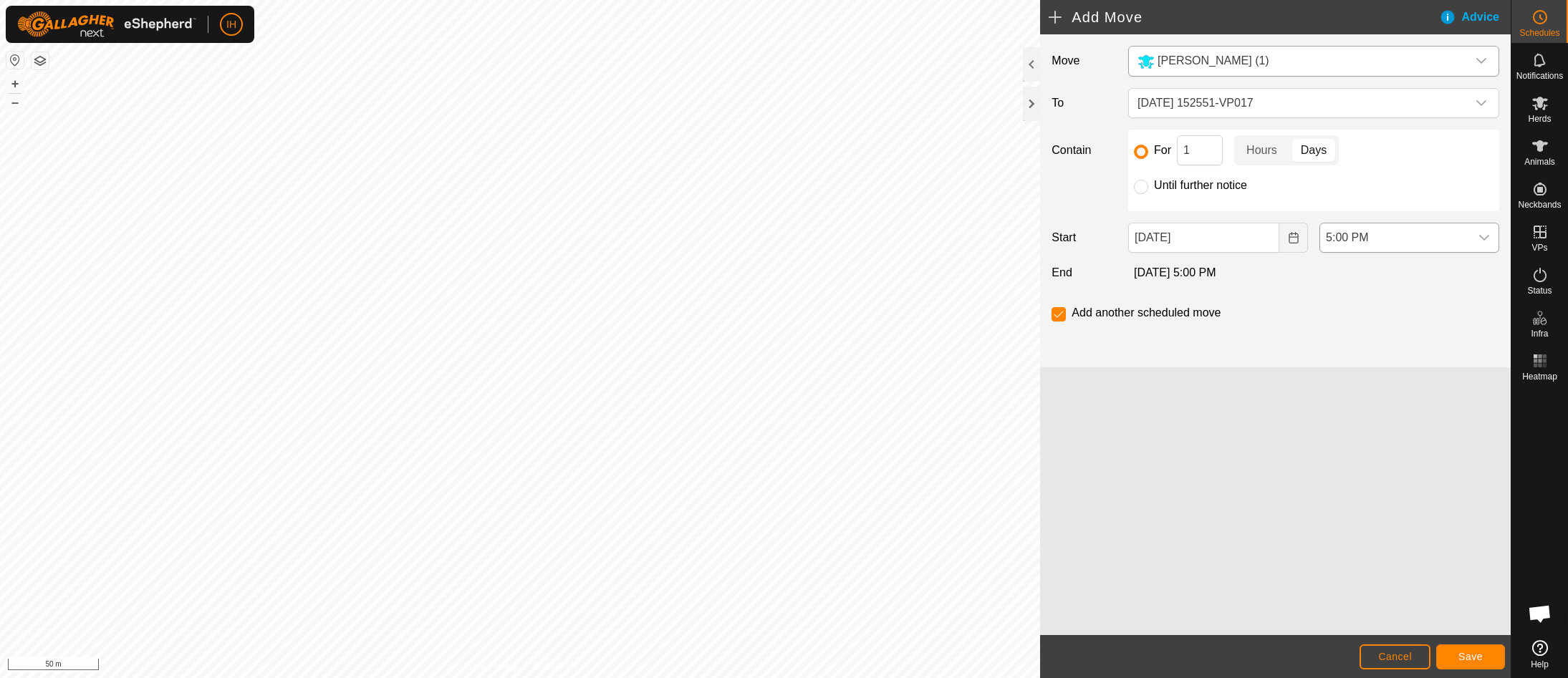
click at [1401, 234] on span "5:00 PM" at bounding box center [1395, 237] width 149 height 29
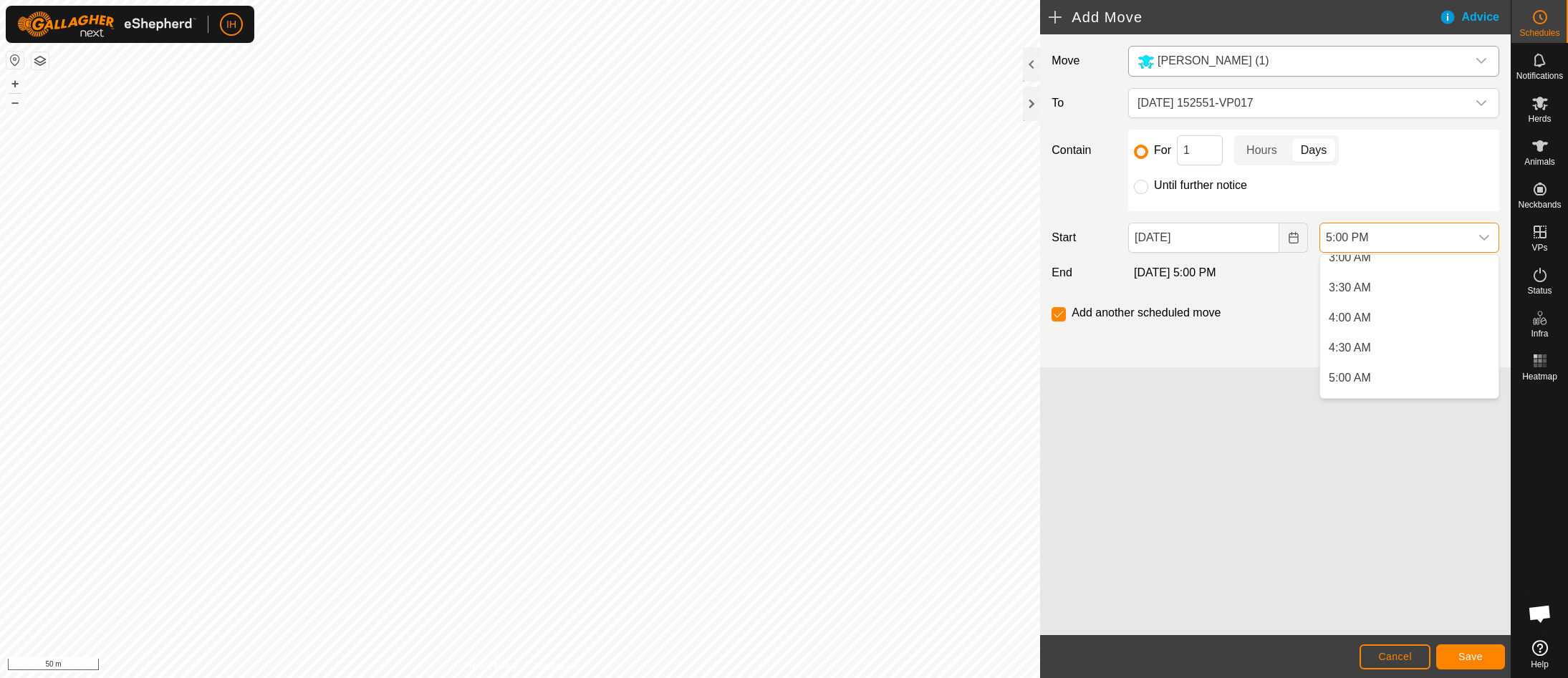
scroll to position [0, 0]
click at [1361, 372] on li "7:00 AM" at bounding box center [1409, 369] width 178 height 29
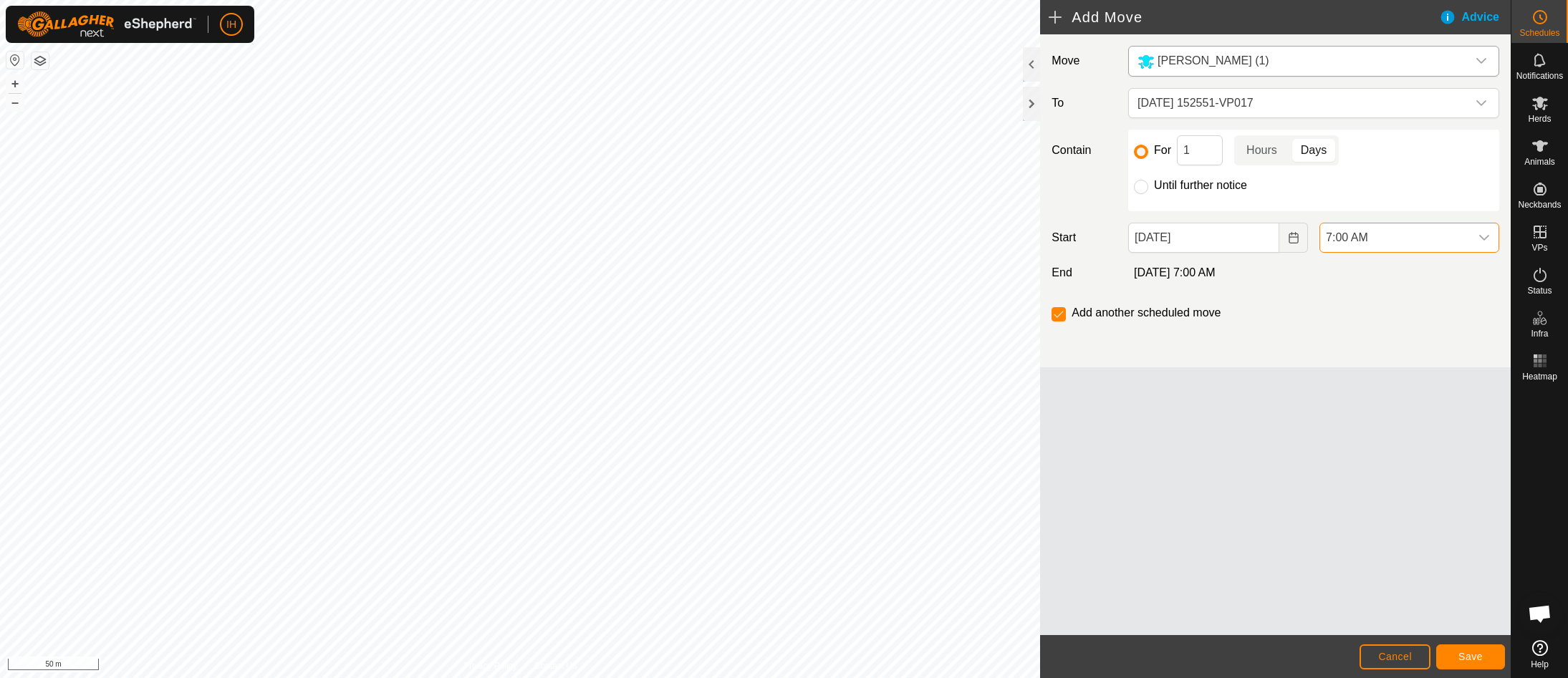
scroll to position [909, 0]
click at [1468, 657] on span "Save" at bounding box center [1471, 657] width 24 height 11
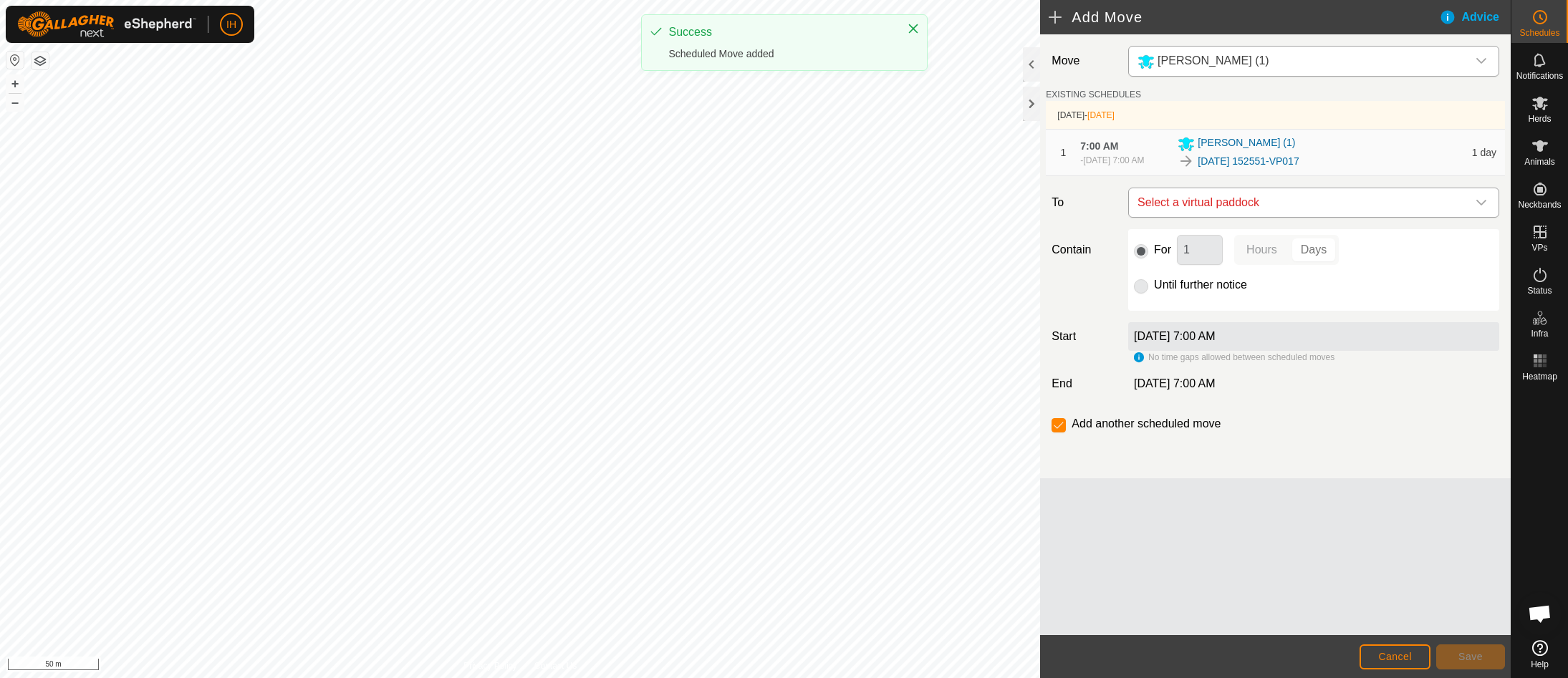
click at [1222, 211] on span "Select a virtual paddock" at bounding box center [1299, 203] width 335 height 29
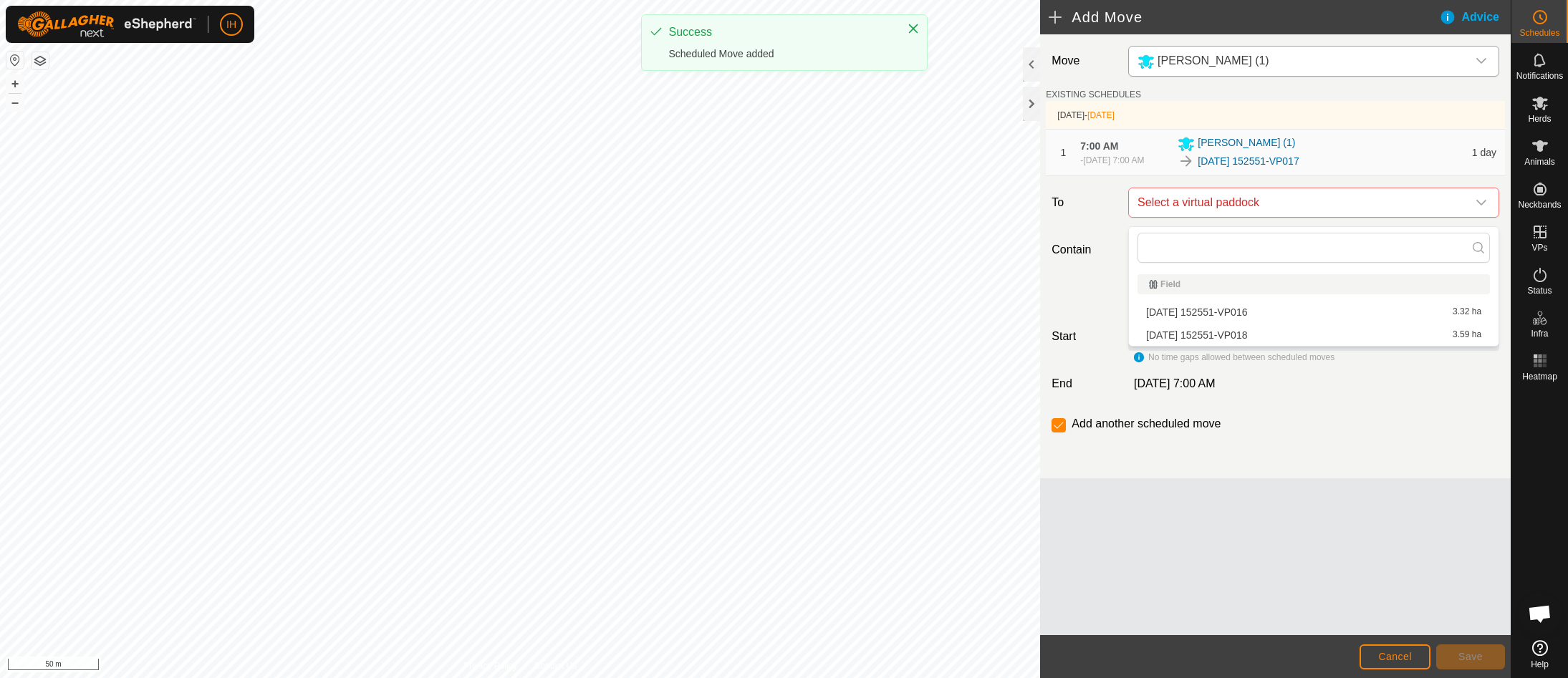
click at [1215, 332] on li "[DATE] 152551-VP018 3.59 ha" at bounding box center [1313, 334] width 352 height 21
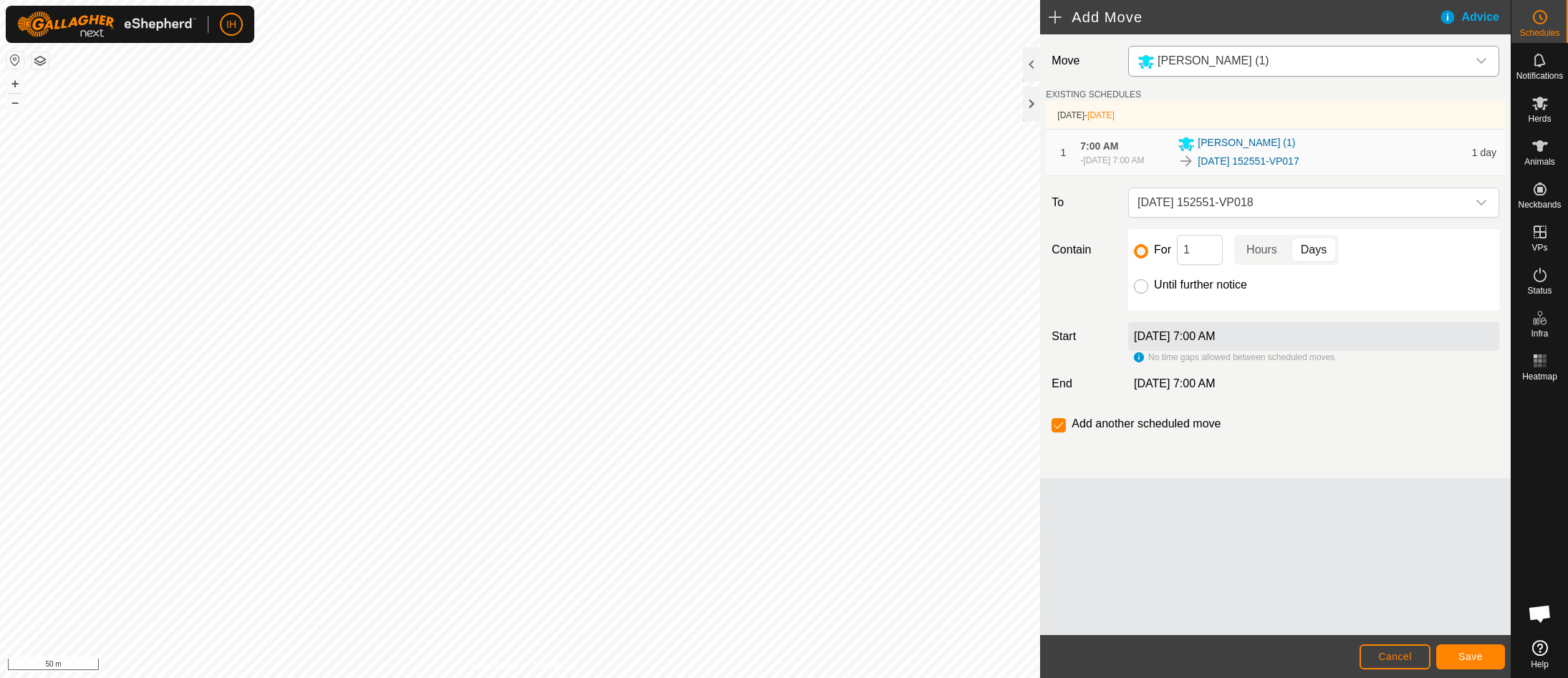
click at [1142, 290] on input "Until further notice" at bounding box center [1140, 286] width 14 height 14
radio input "true"
checkbox input "false"
click at [1485, 658] on button "Save" at bounding box center [1471, 657] width 69 height 25
